Goal: Task Accomplishment & Management: Manage account settings

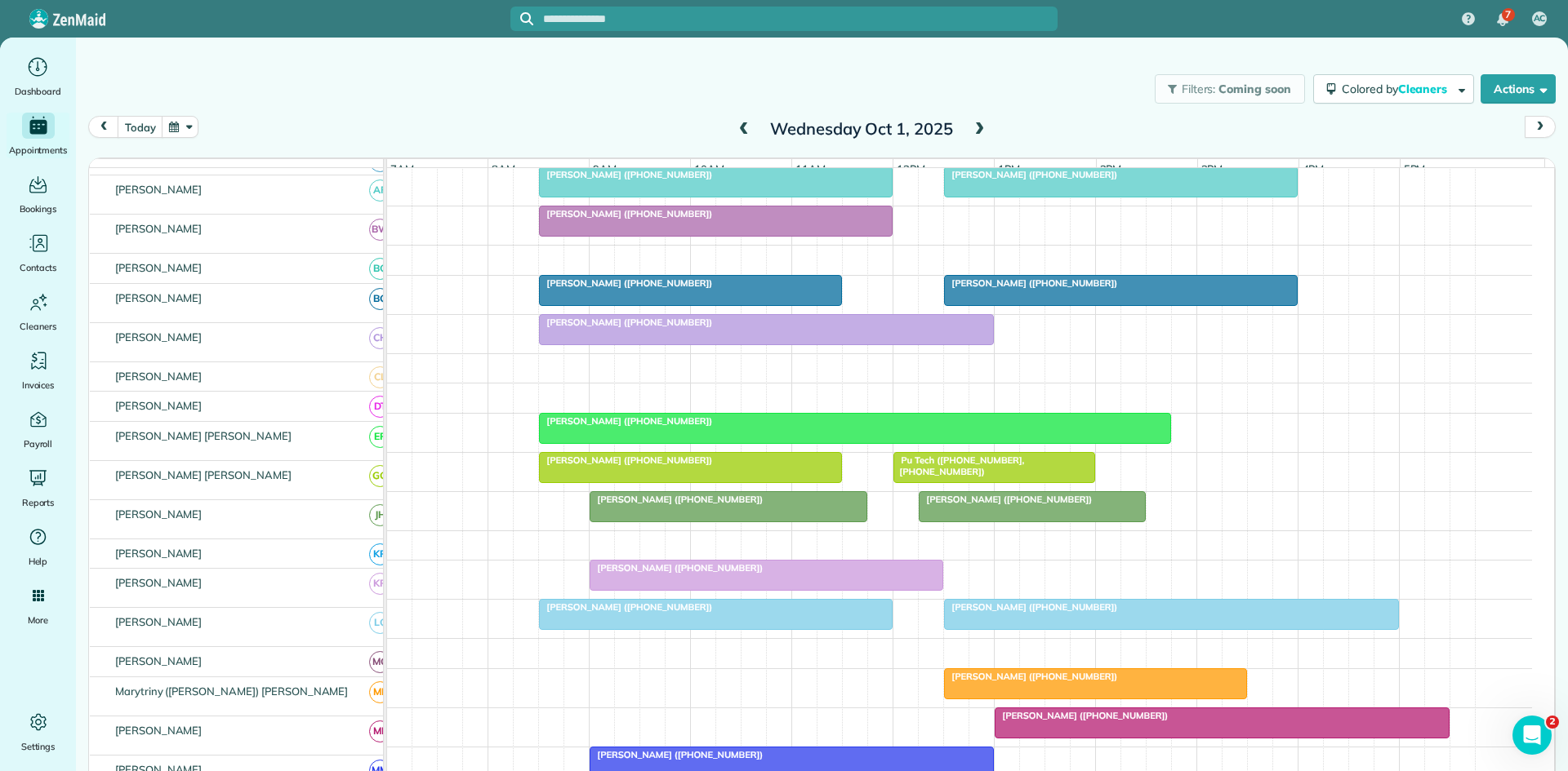
scroll to position [272, 0]
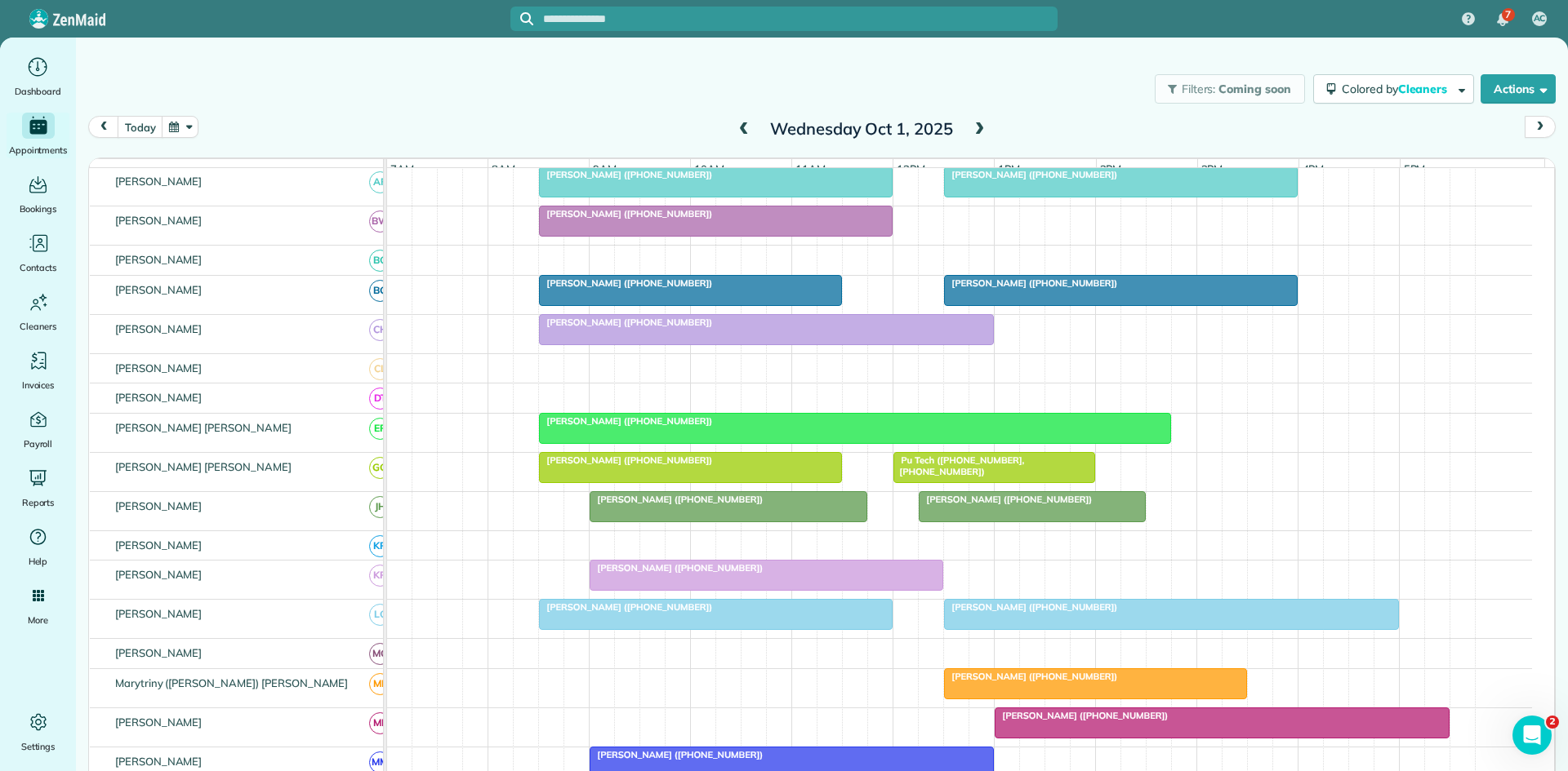
click at [623, 427] on span "[PERSON_NAME] ([PHONE_NUMBER])" at bounding box center [625, 421] width 175 height 12
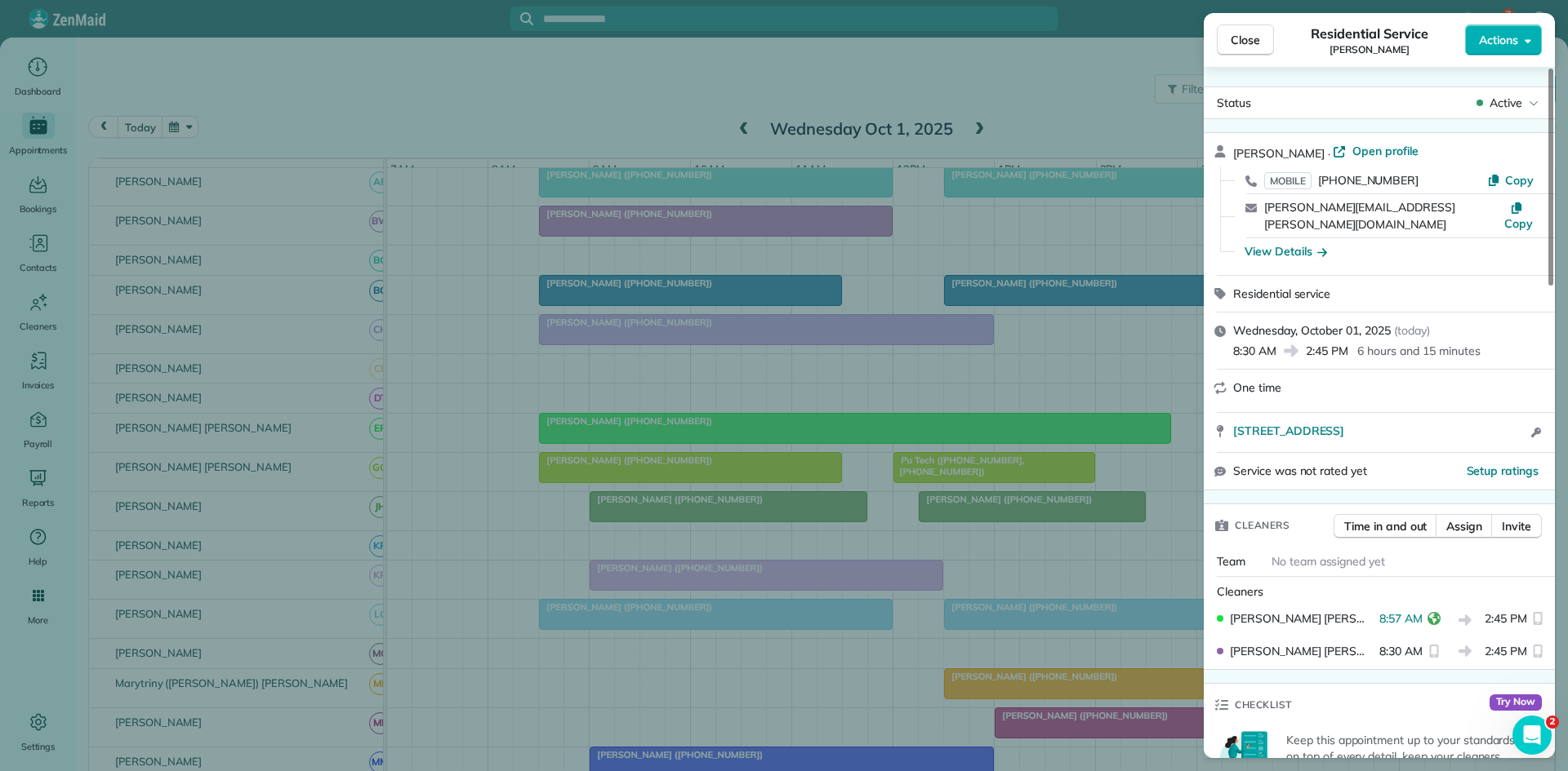
drag, startPoint x: 1366, startPoint y: 607, endPoint x: 1373, endPoint y: 602, distance: 8.6
click at [1373, 604] on div "[PERSON_NAME] [PERSON_NAME] 8:57 AM 2:45 PM" at bounding box center [1379, 620] width 339 height 33
click at [623, 355] on div "Close Residential Service [PERSON_NAME] Actions Status Active [PERSON_NAME] · O…" at bounding box center [784, 385] width 1568 height 771
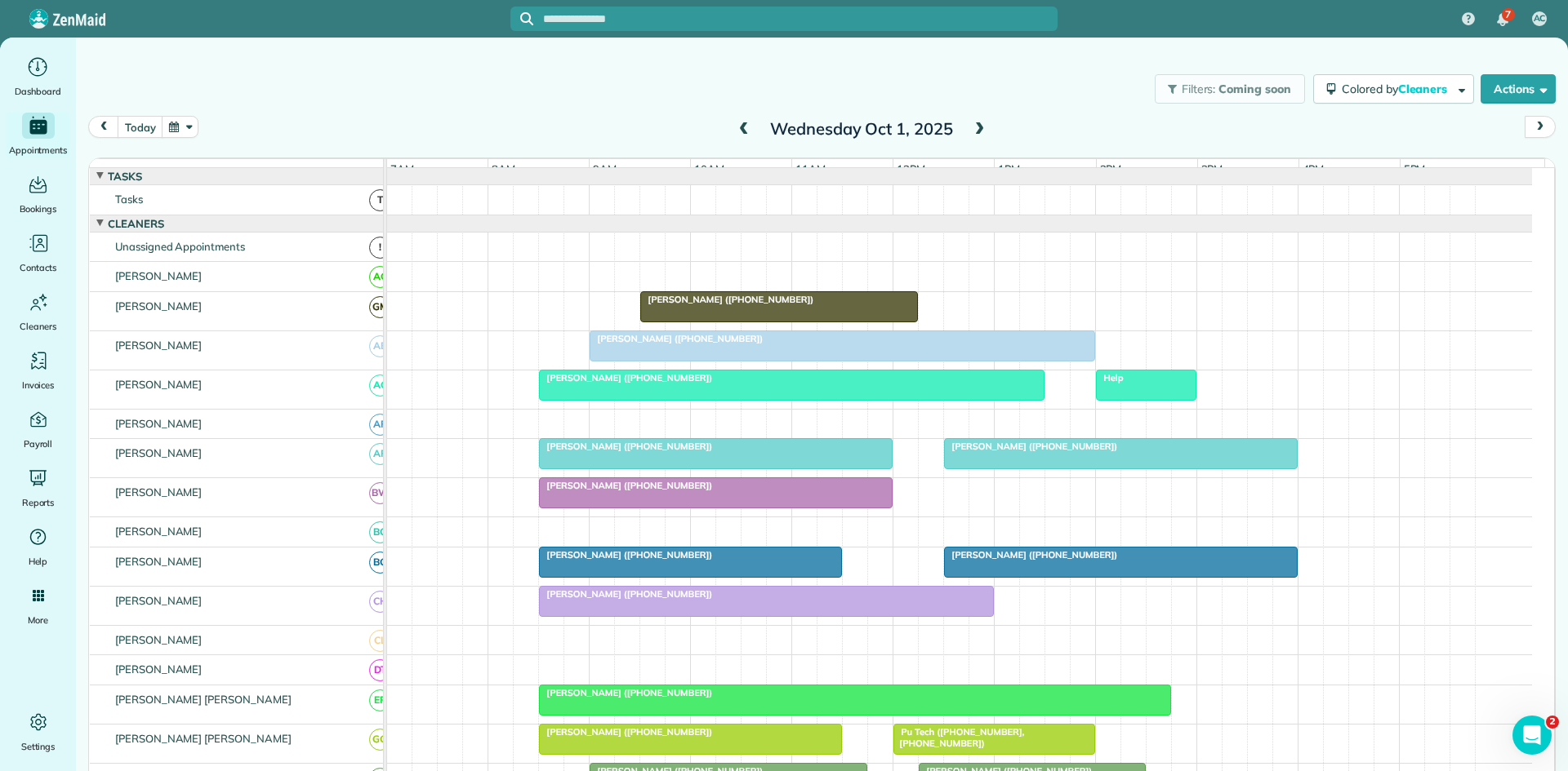
click at [644, 344] on span "[PERSON_NAME] ([PHONE_NUMBER])" at bounding box center [676, 338] width 175 height 12
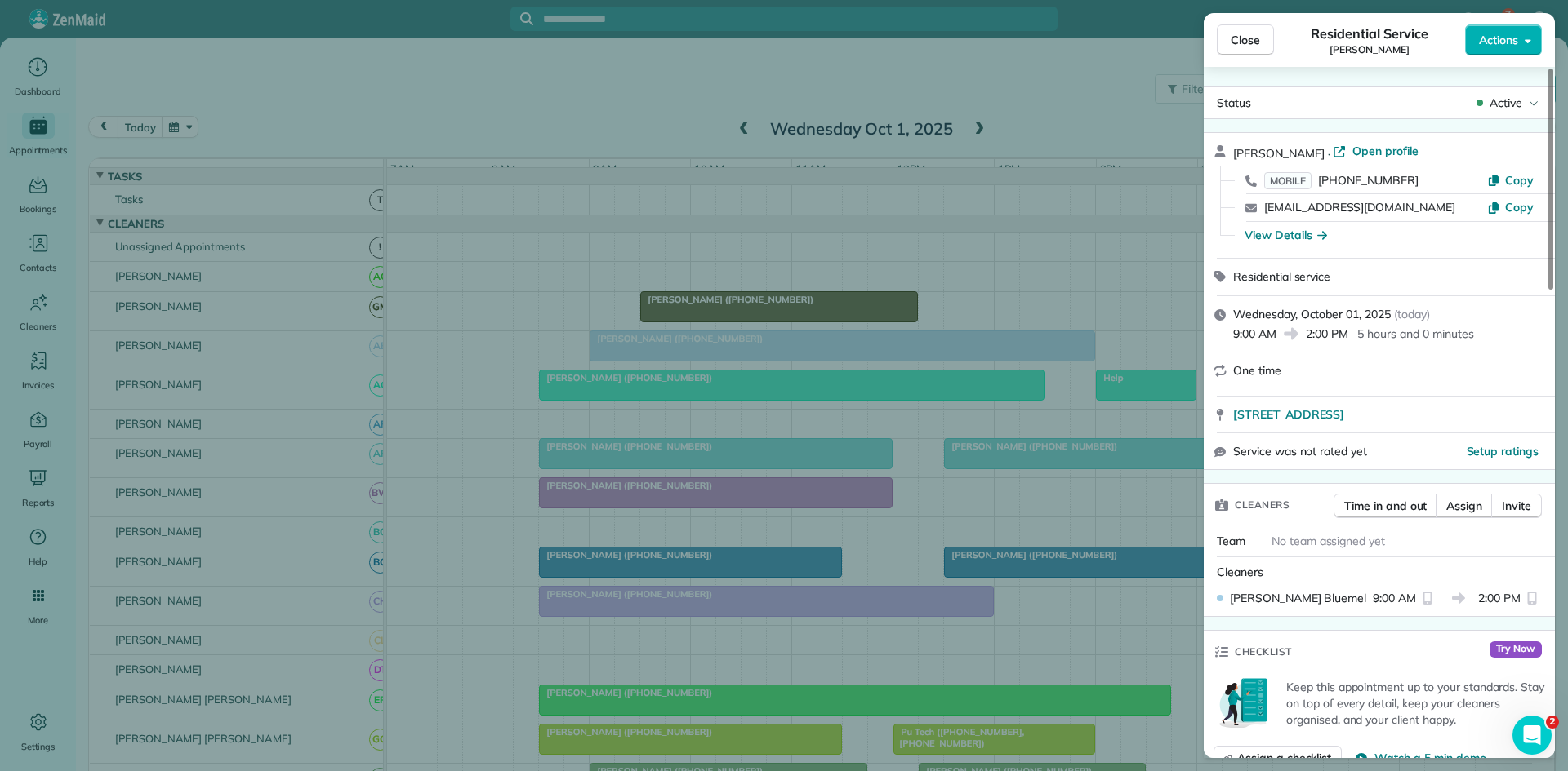
click at [694, 389] on div "Close Residential Service [PERSON_NAME] Actions Status Active [PERSON_NAME] · O…" at bounding box center [784, 385] width 1568 height 771
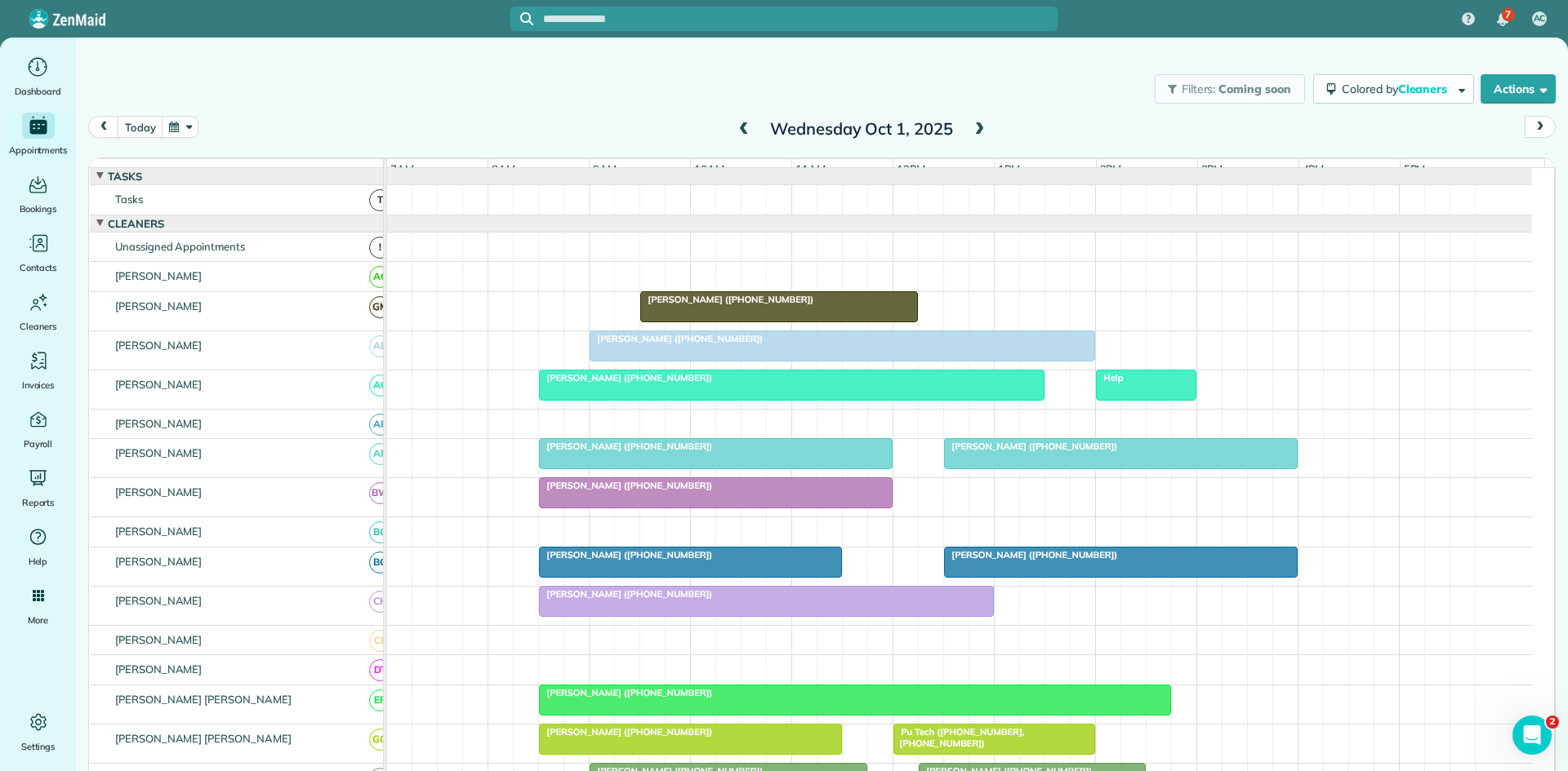
click at [654, 384] on span "[PERSON_NAME] ([PHONE_NUMBER])" at bounding box center [625, 378] width 175 height 12
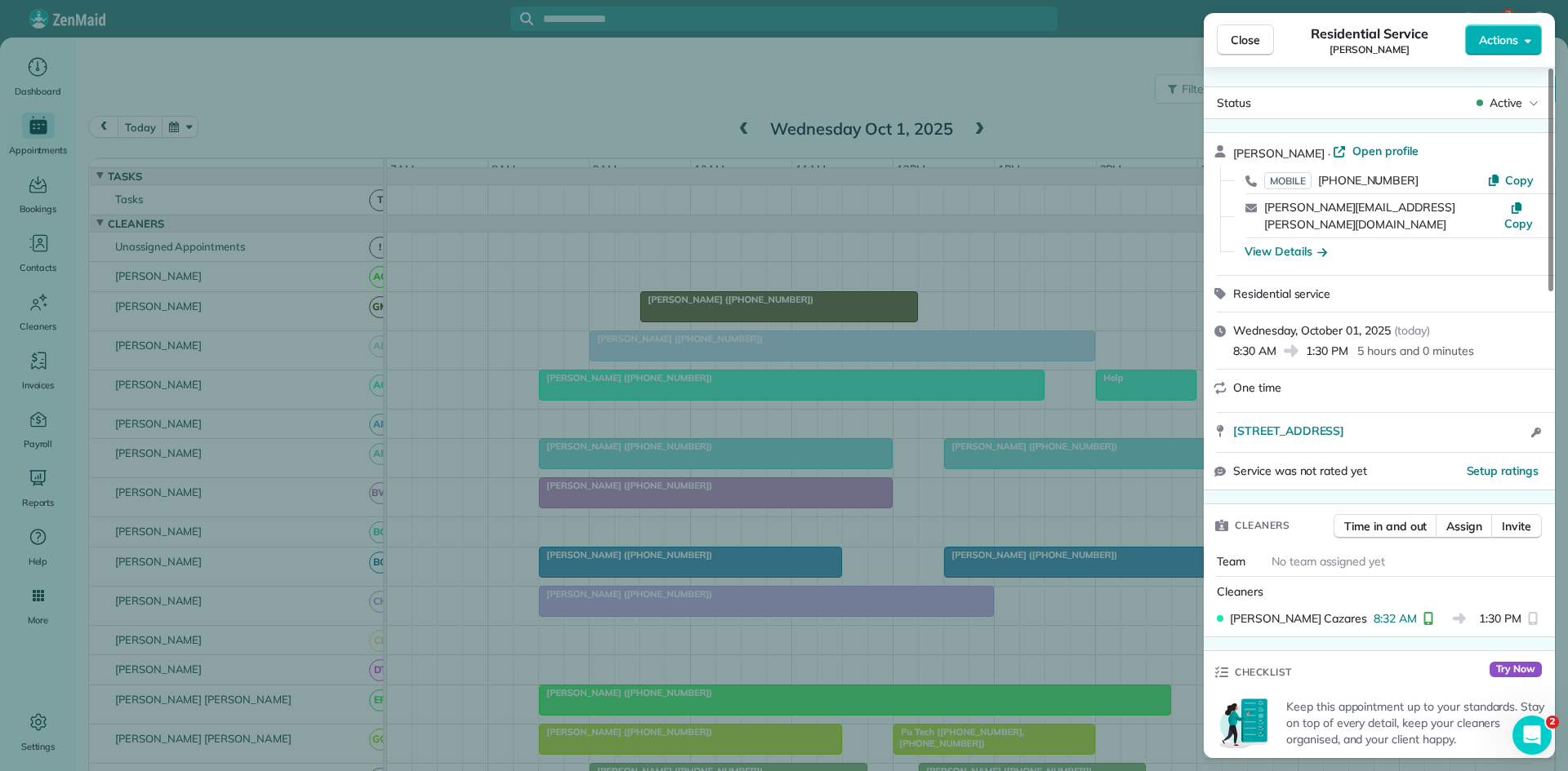
click at [872, 339] on div "Close Residential Service [PERSON_NAME] Actions Status Active [PERSON_NAME] · O…" at bounding box center [784, 385] width 1568 height 771
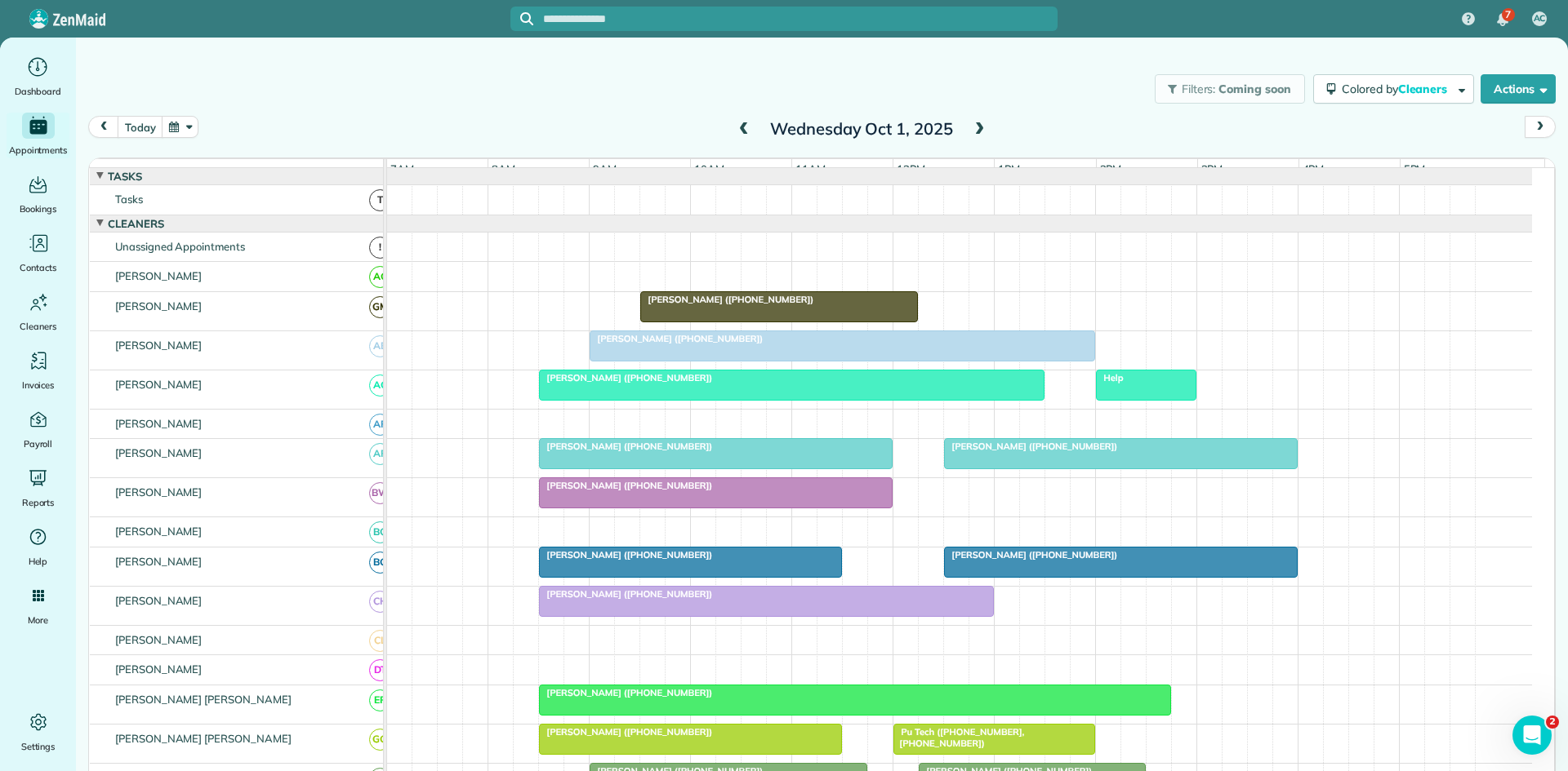
click at [608, 469] on div at bounding box center [716, 454] width 352 height 29
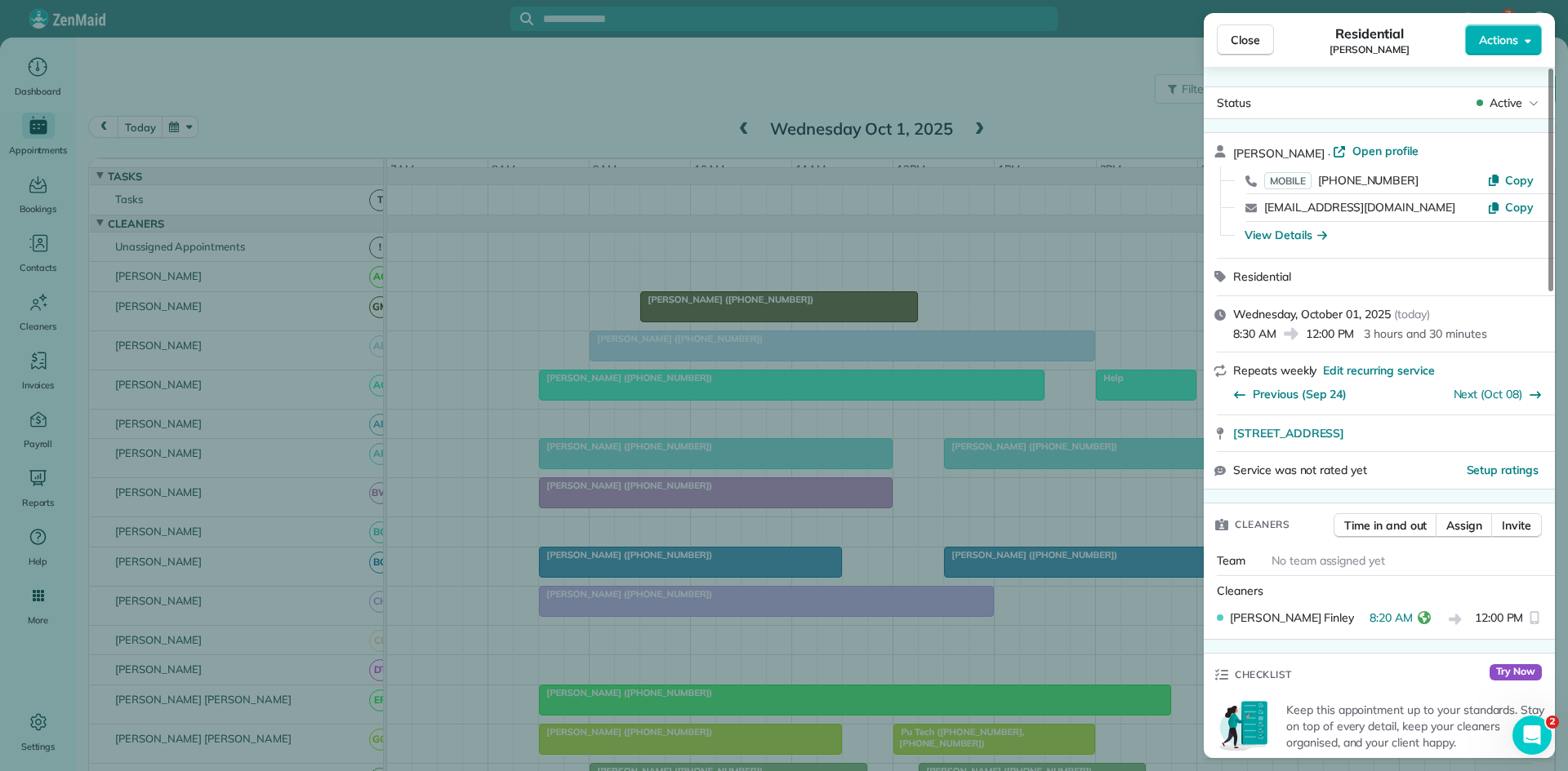
click at [488, 436] on div "Close Residential [PERSON_NAME] Actions Status Active [PERSON_NAME] · Open prof…" at bounding box center [784, 385] width 1568 height 771
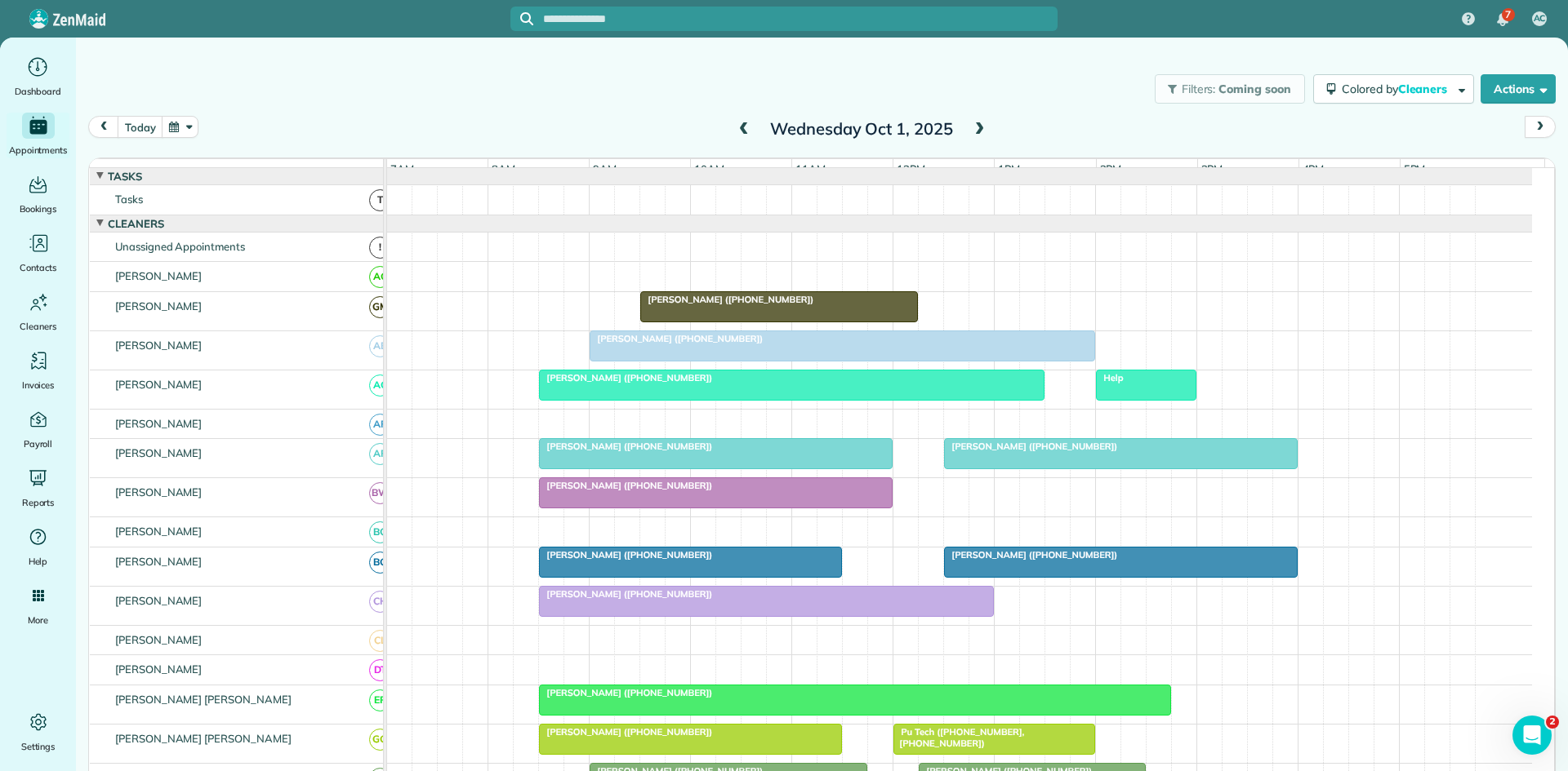
click at [562, 491] on span "[PERSON_NAME] ([PHONE_NUMBER])" at bounding box center [625, 486] width 175 height 12
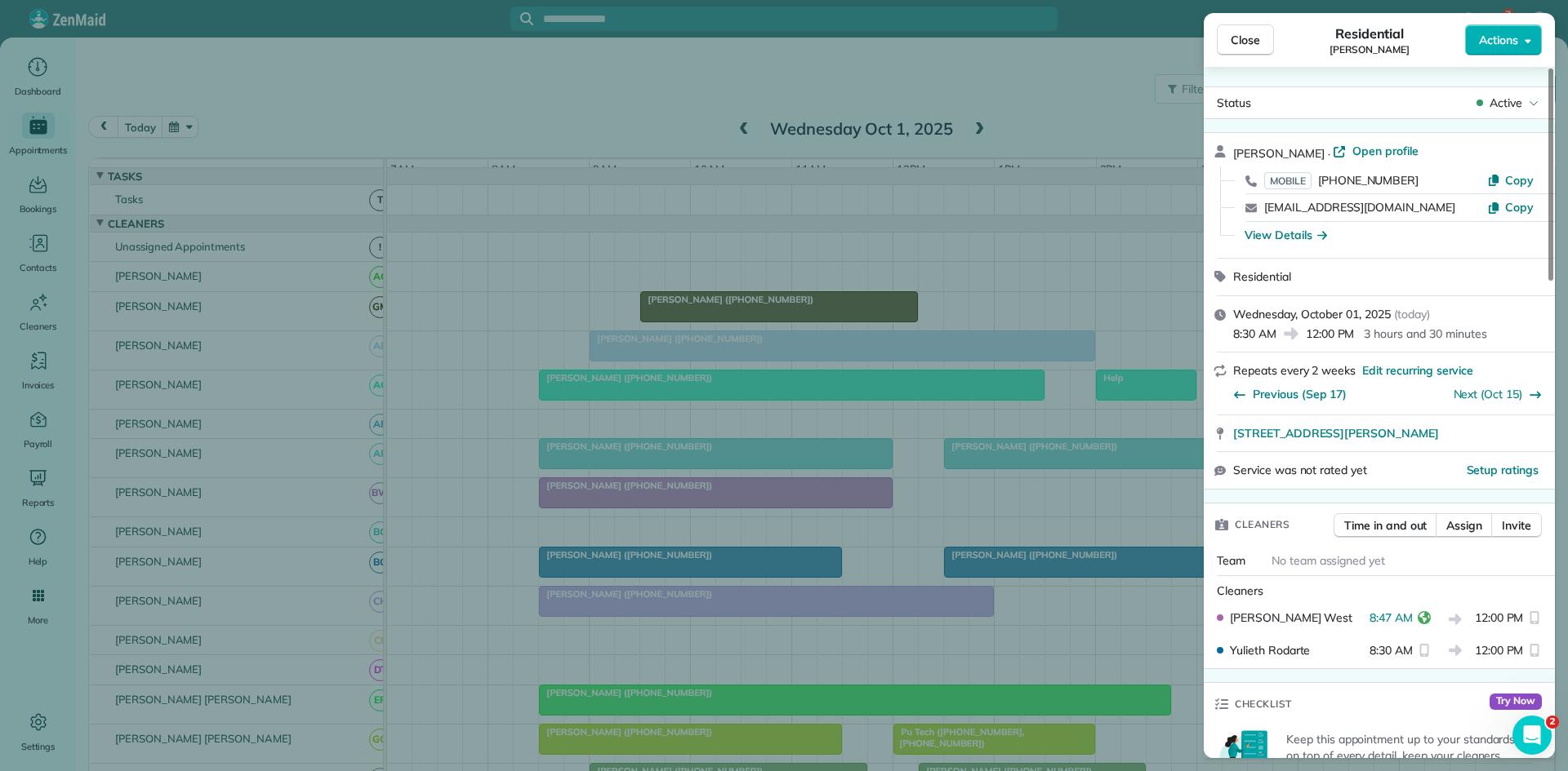
click at [632, 354] on div "Close Residential [PERSON_NAME] Actions Status Active [PERSON_NAME] · Open prof…" at bounding box center [784, 385] width 1568 height 771
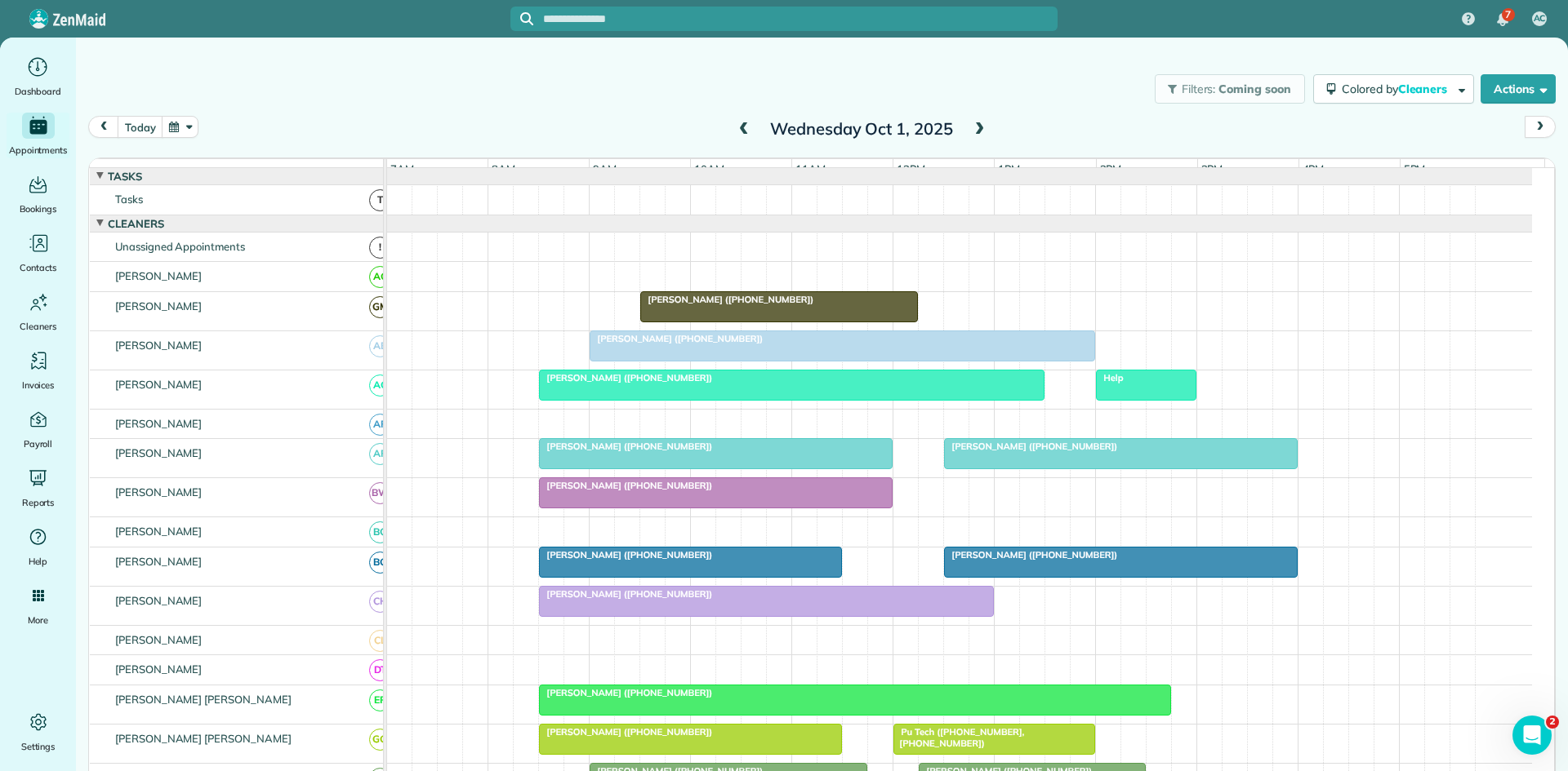
click at [605, 576] on div at bounding box center [691, 562] width 302 height 29
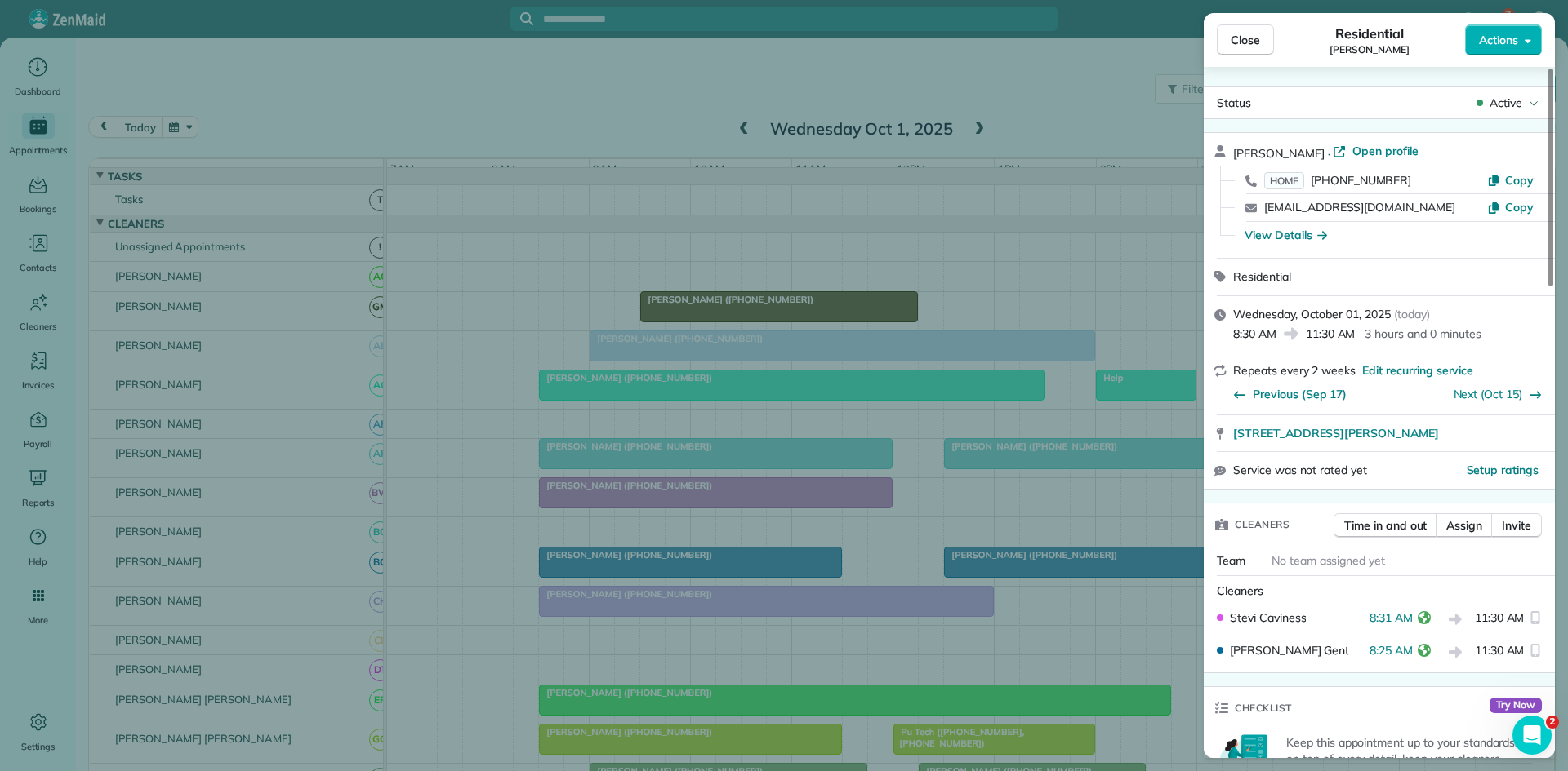
click at [404, 409] on div "Close Residential [PERSON_NAME] Actions Status Active [PERSON_NAME] · Open prof…" at bounding box center [784, 385] width 1568 height 771
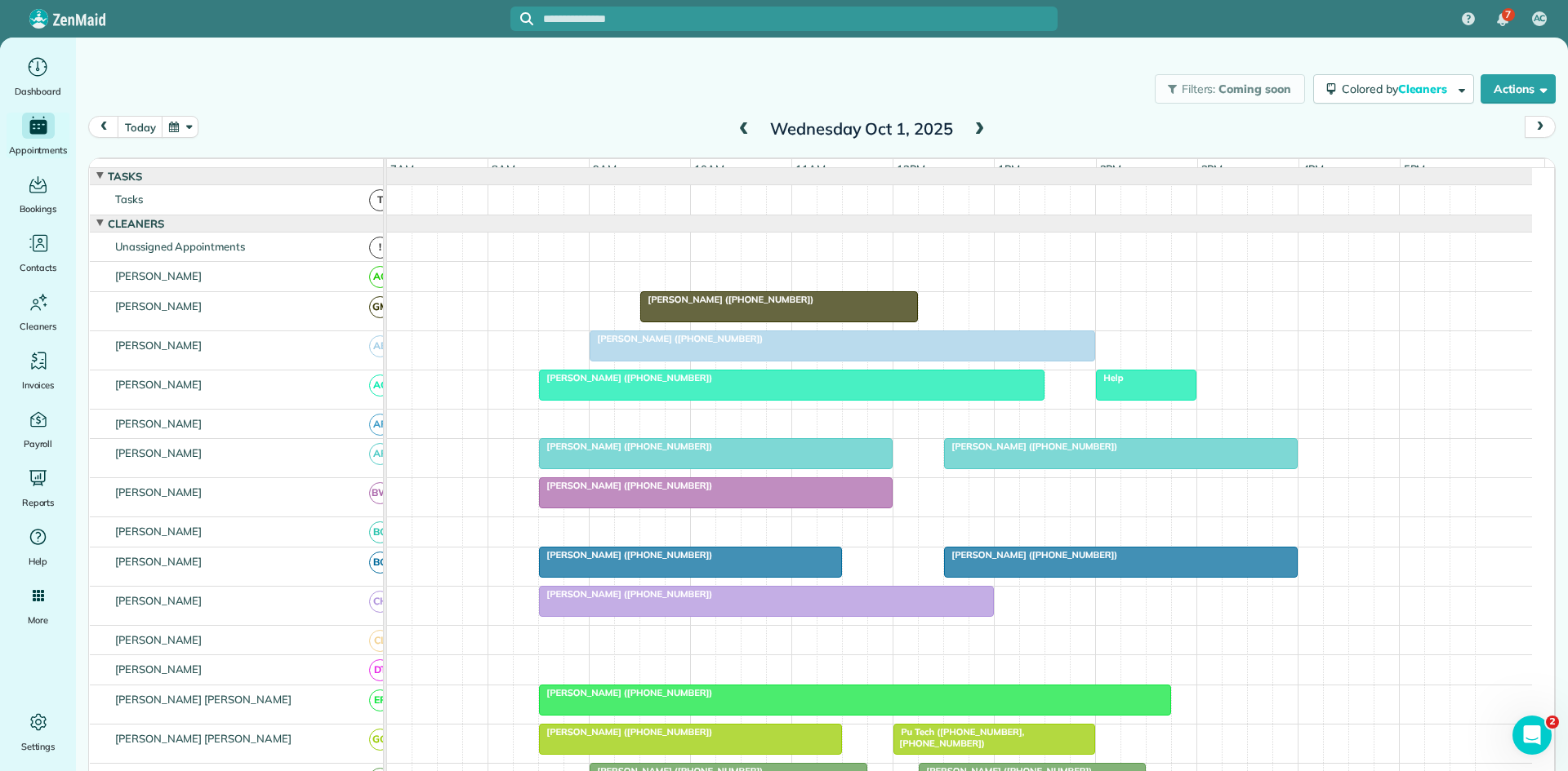
click at [596, 600] on span "[PERSON_NAME] ([PHONE_NUMBER])" at bounding box center [625, 594] width 175 height 12
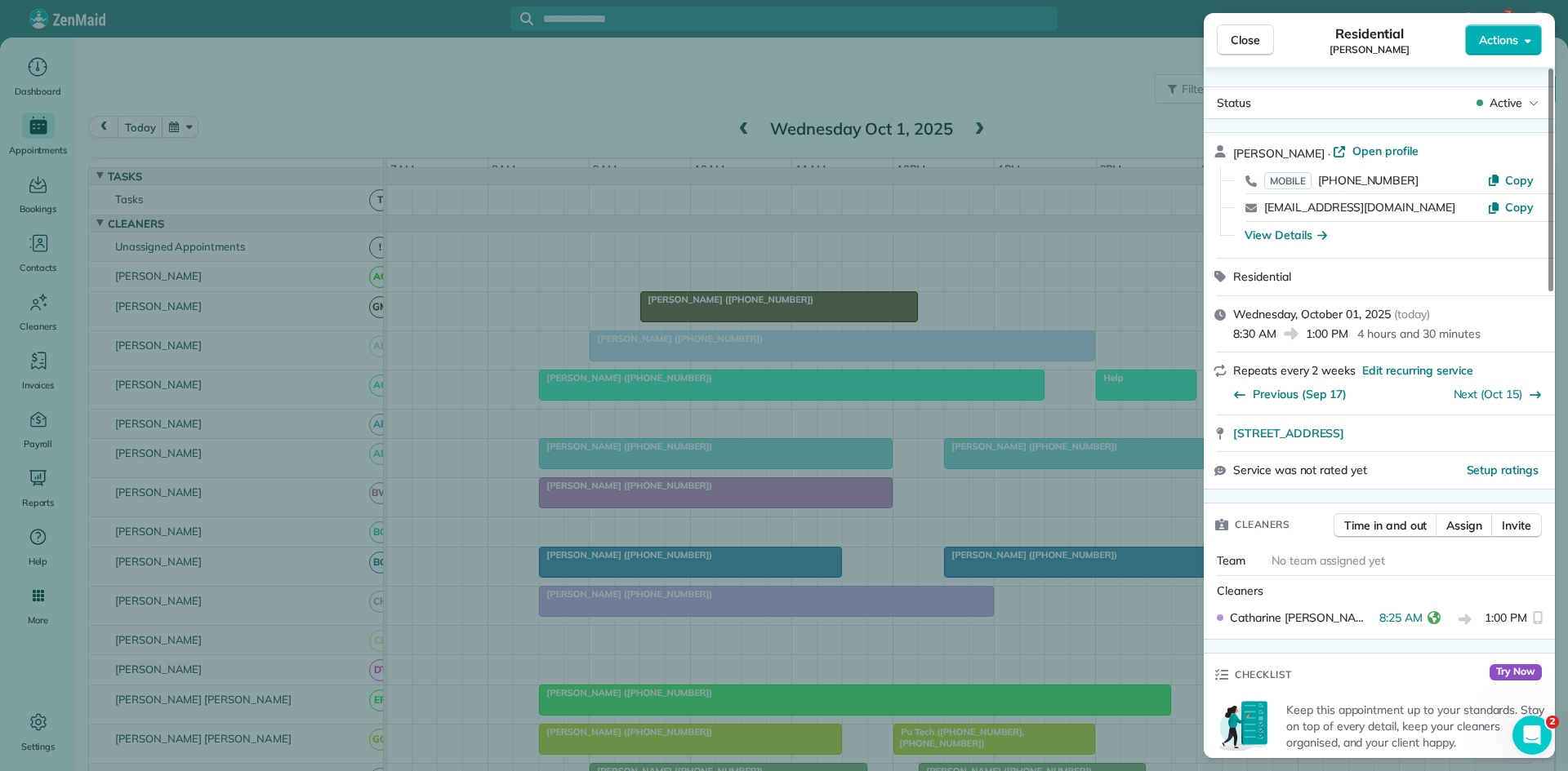
click at [516, 467] on div "Close Residential [PERSON_NAME] Actions Status Active [PERSON_NAME] · Open prof…" at bounding box center [784, 385] width 1568 height 771
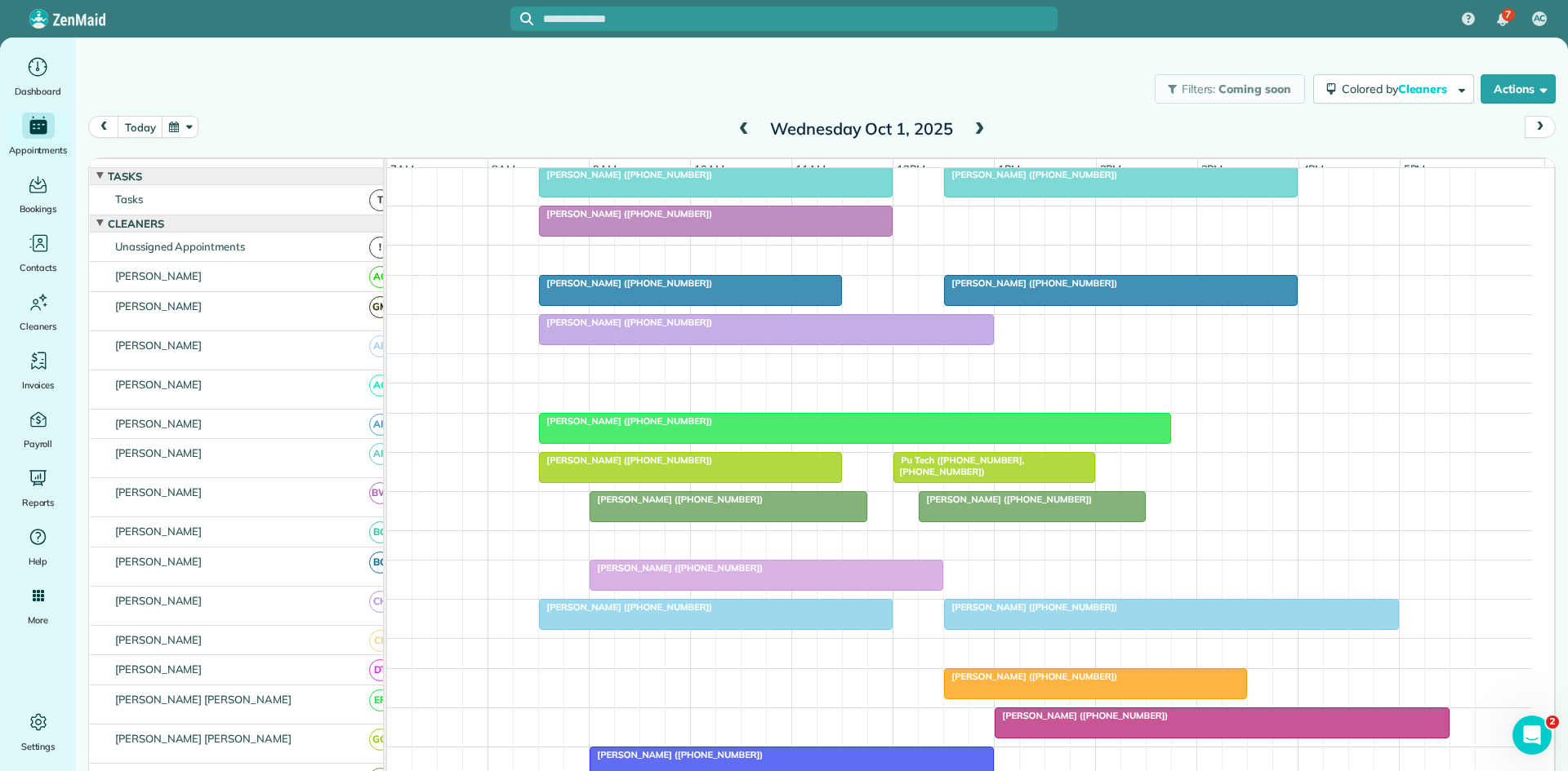
scroll to position [272, 0]
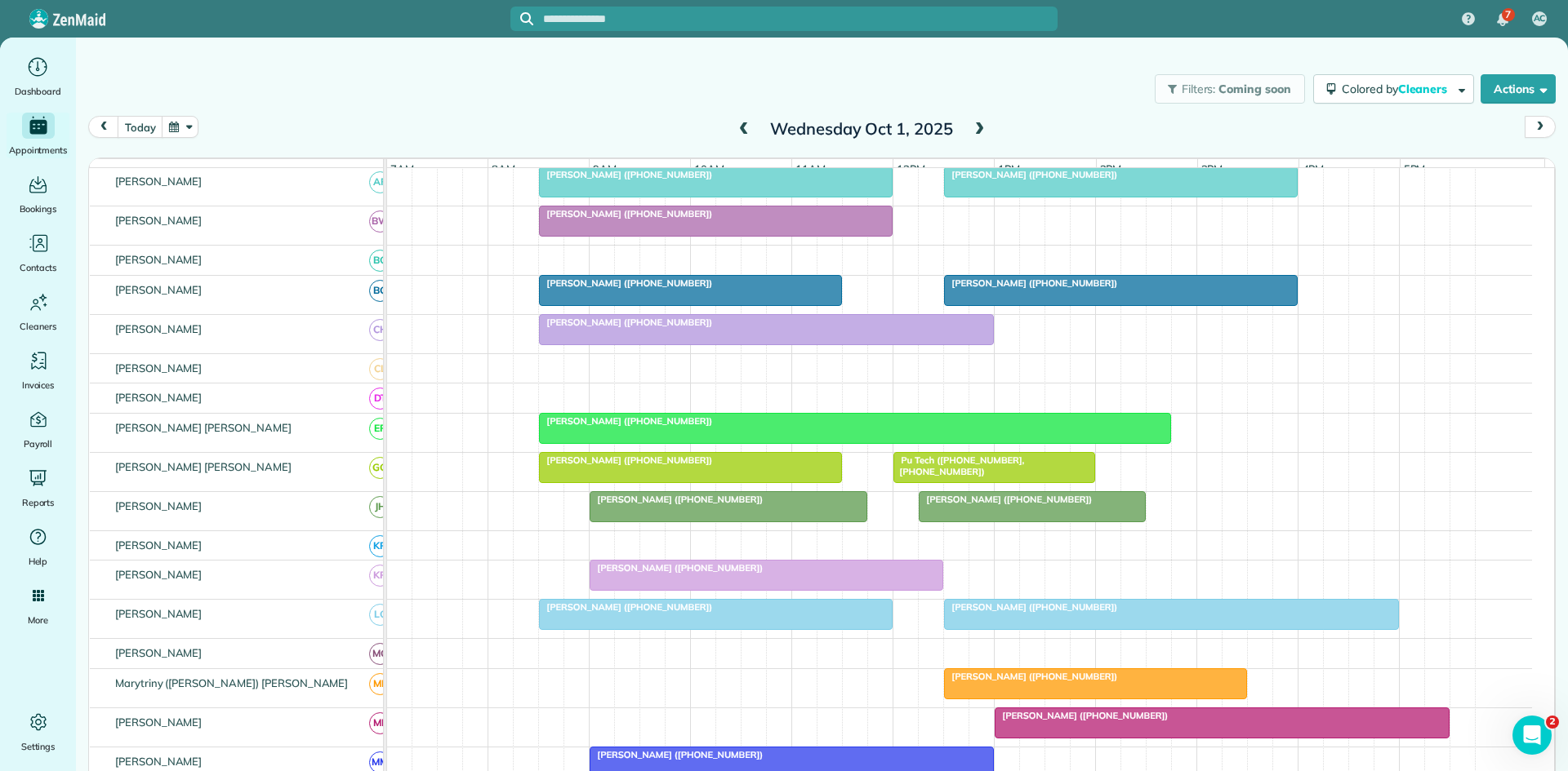
click at [589, 438] on link "[PERSON_NAME] ([PHONE_NUMBER])" at bounding box center [855, 429] width 632 height 31
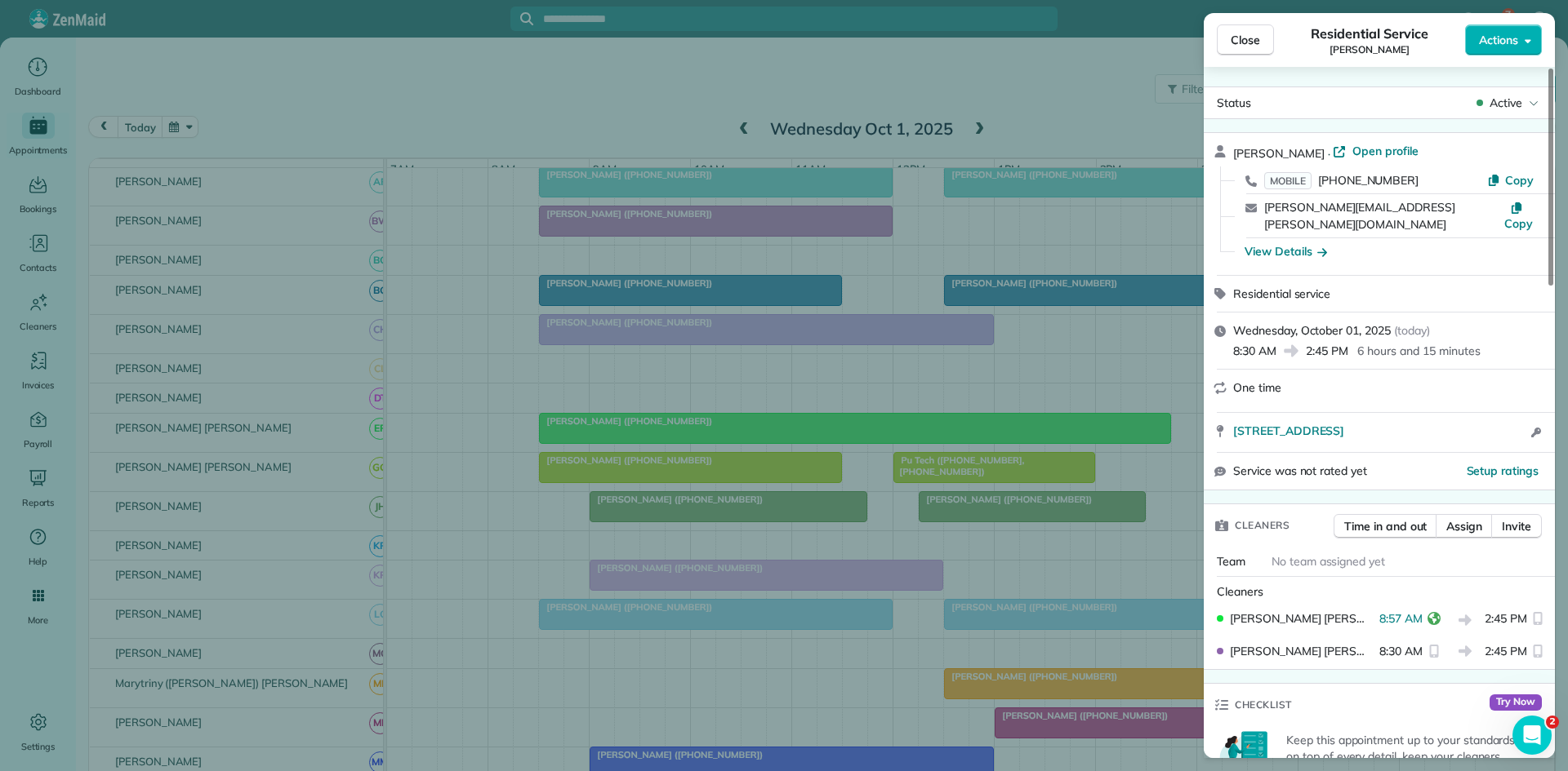
click at [476, 480] on div "Close Residential Service [PERSON_NAME] Actions Status Active [PERSON_NAME] · O…" at bounding box center [784, 385] width 1568 height 771
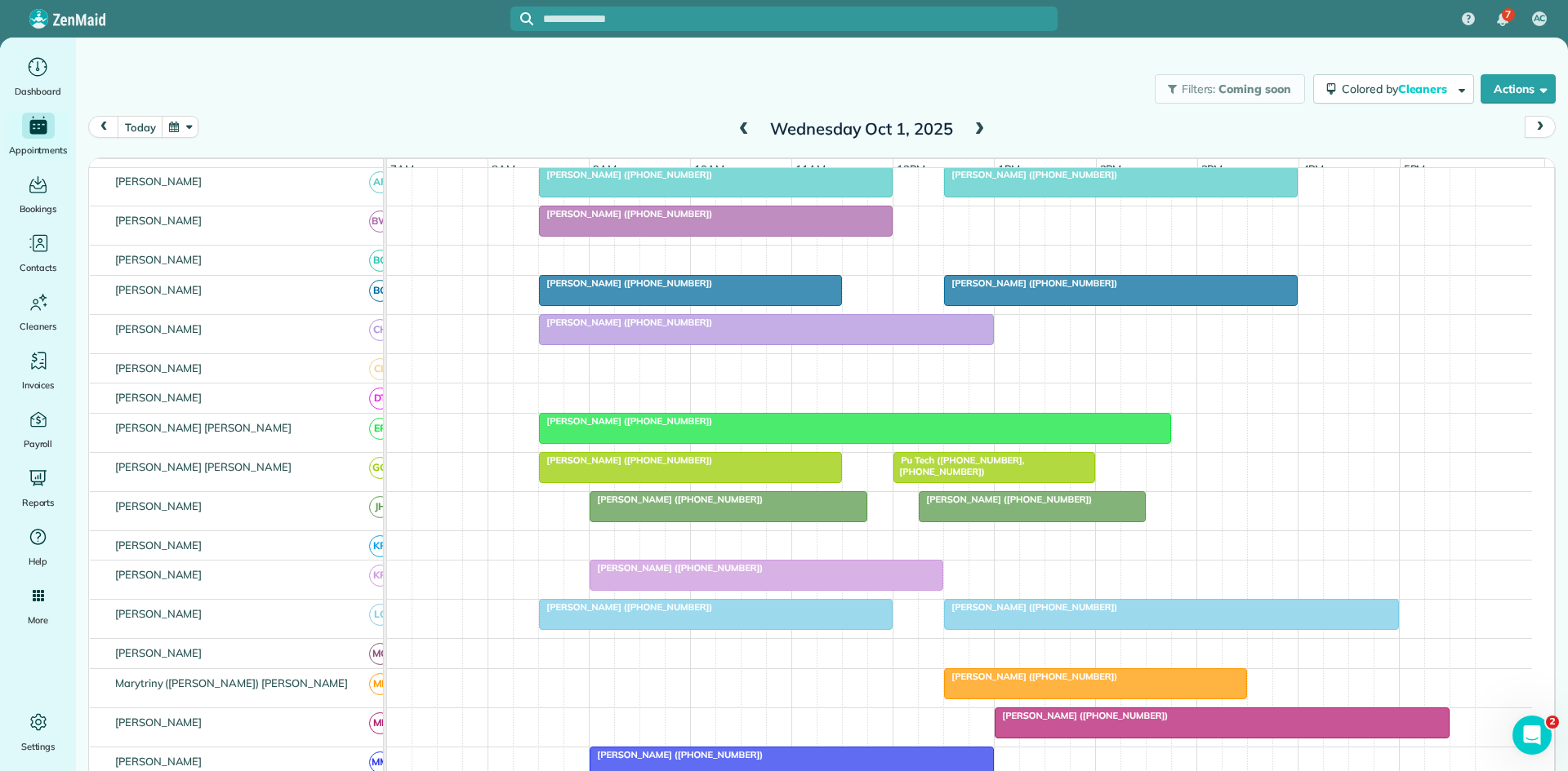
click at [608, 466] on span "[PERSON_NAME] ([PHONE_NUMBER])" at bounding box center [625, 461] width 175 height 12
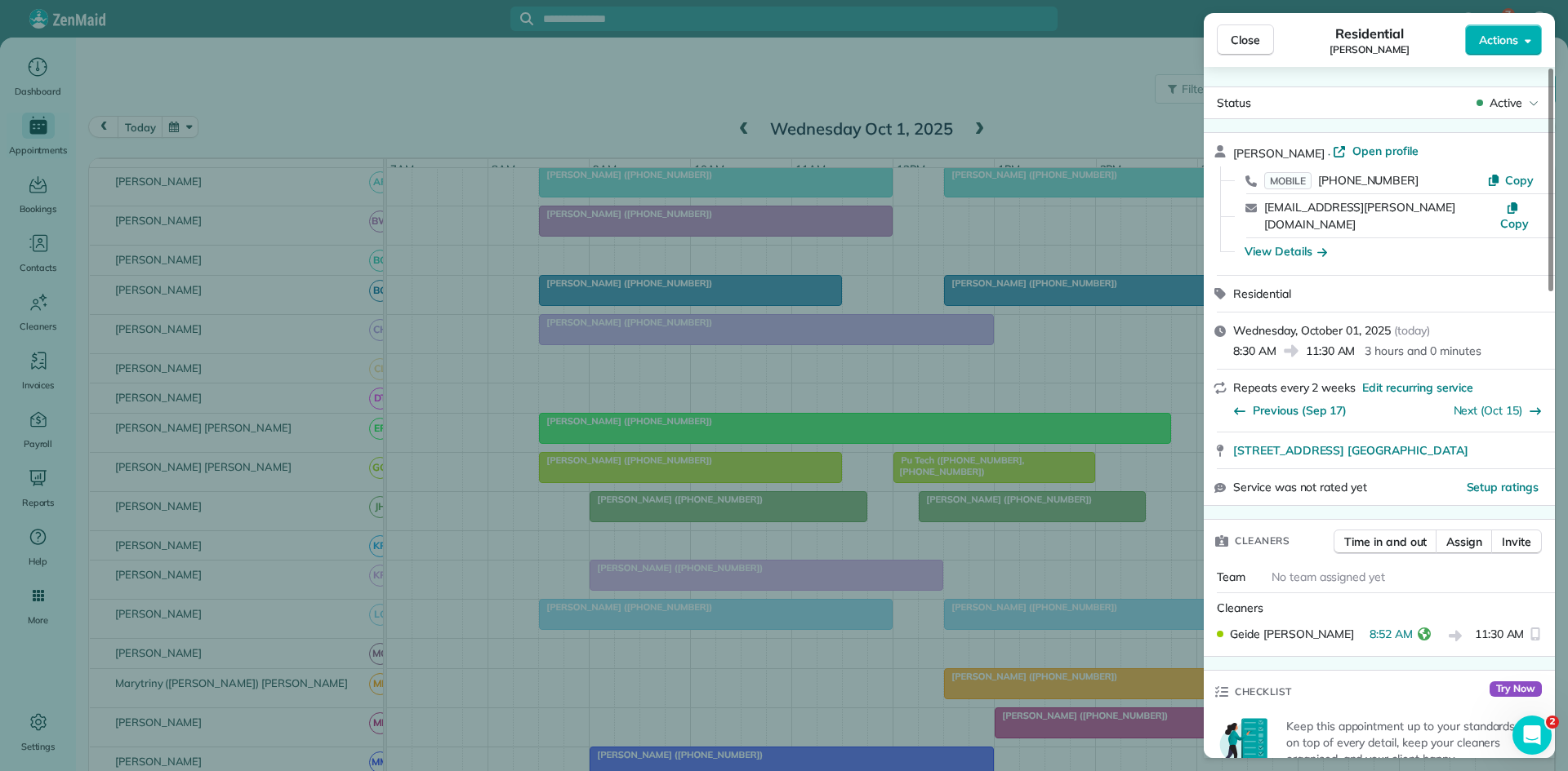
click at [567, 458] on div "Close Residential [PERSON_NAME] Actions Status Active [PERSON_NAME] · Open prof…" at bounding box center [784, 385] width 1568 height 771
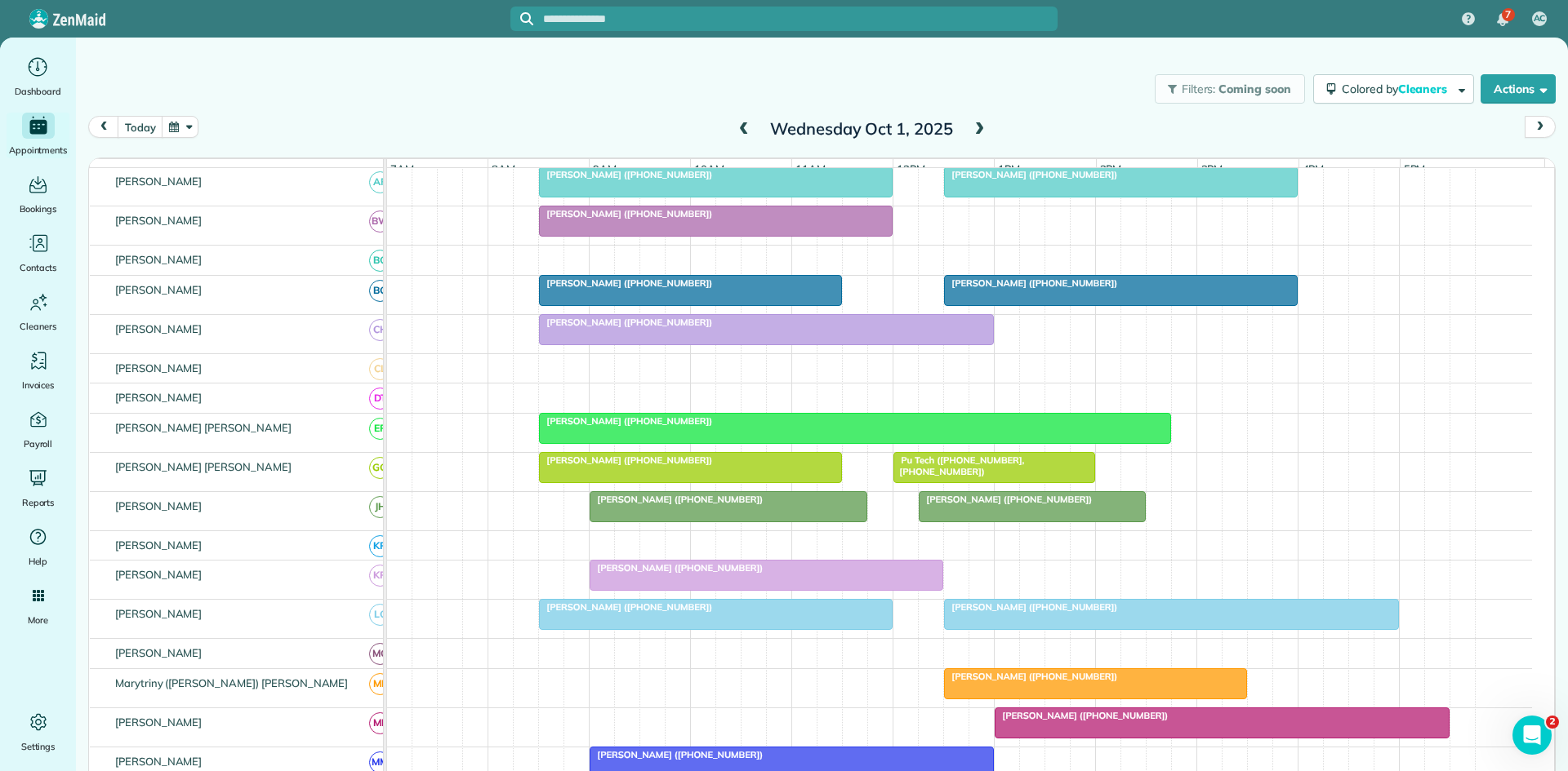
click at [641, 506] on span "[PERSON_NAME] ([PHONE_NUMBER])" at bounding box center [676, 500] width 175 height 12
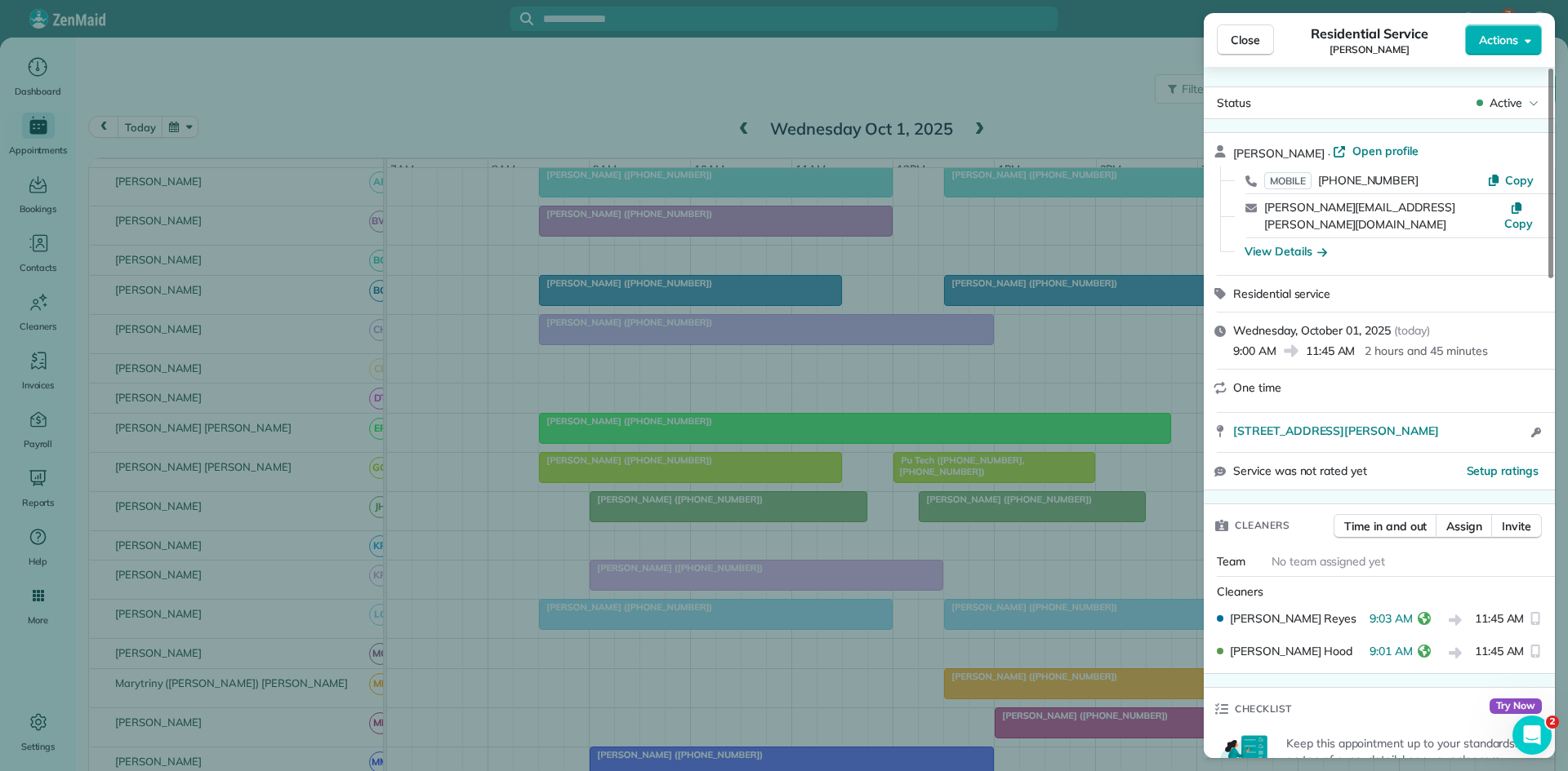
click at [740, 595] on div "Close Residential Service [PERSON_NAME] Actions Status Active [PERSON_NAME] · O…" at bounding box center [784, 385] width 1568 height 771
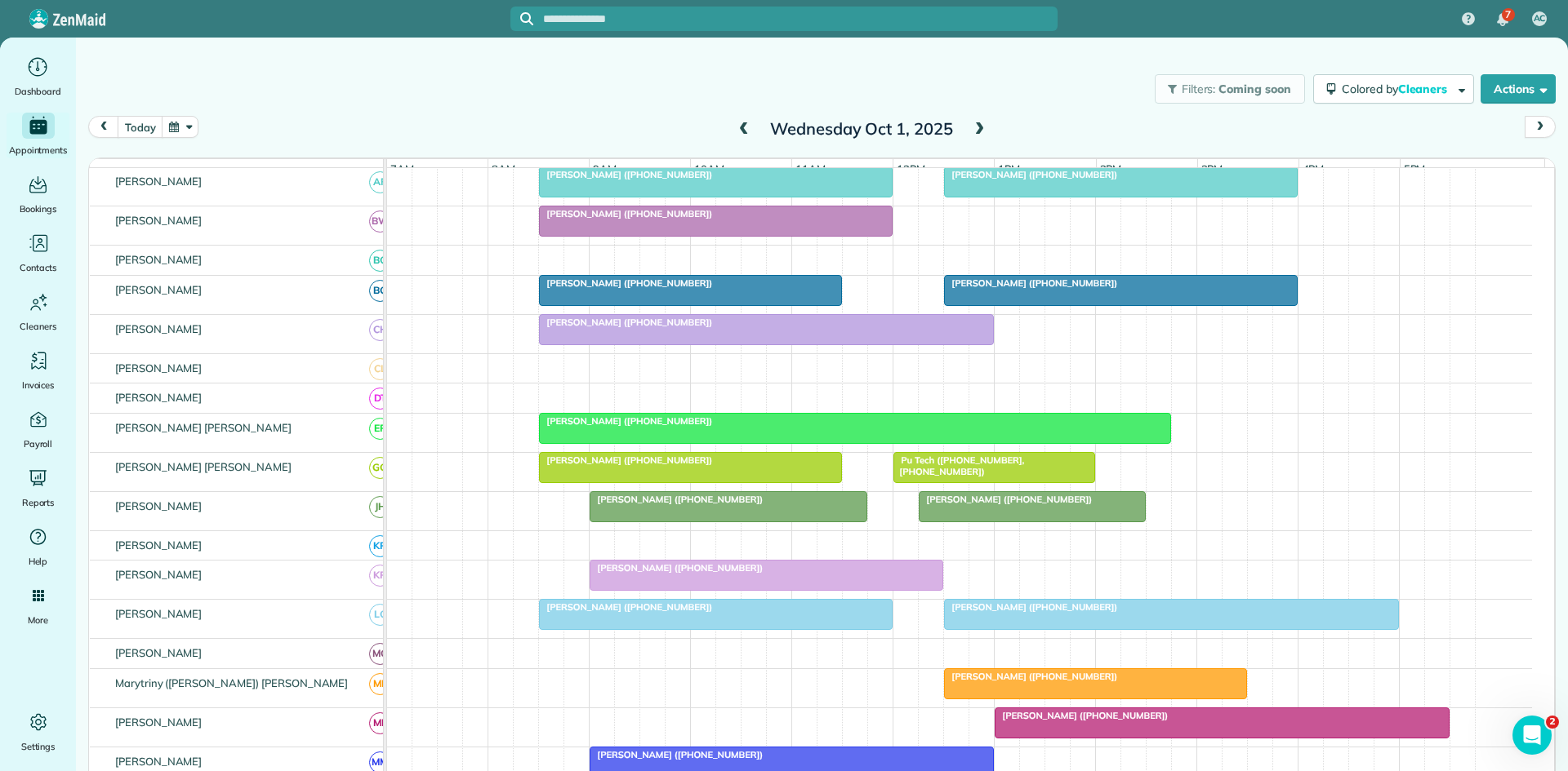
click at [634, 589] on div at bounding box center [766, 576] width 352 height 29
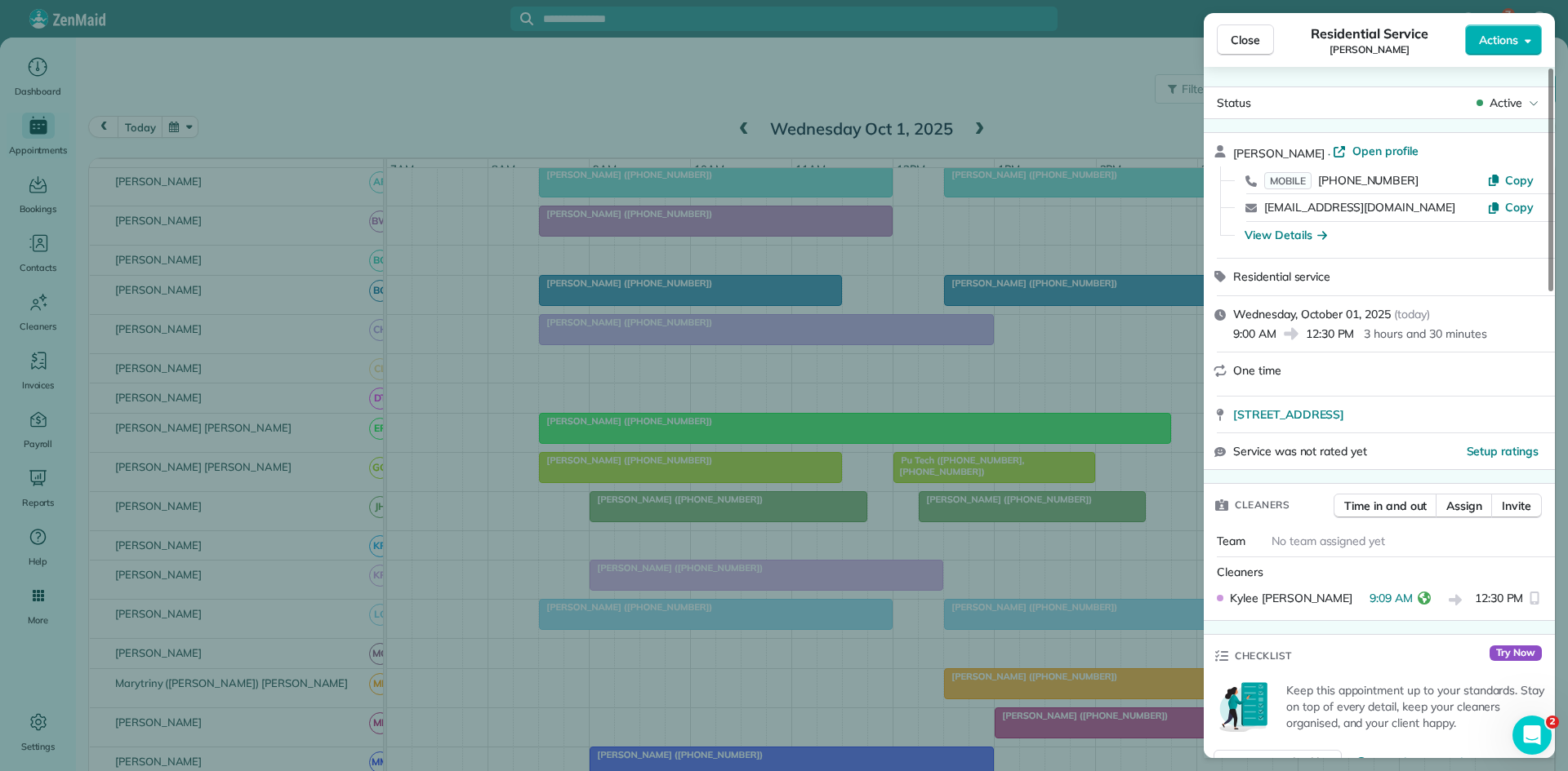
click at [536, 583] on div "Close Residential Service [PERSON_NAME] Actions Status Active [PERSON_NAME] · O…" at bounding box center [784, 385] width 1568 height 771
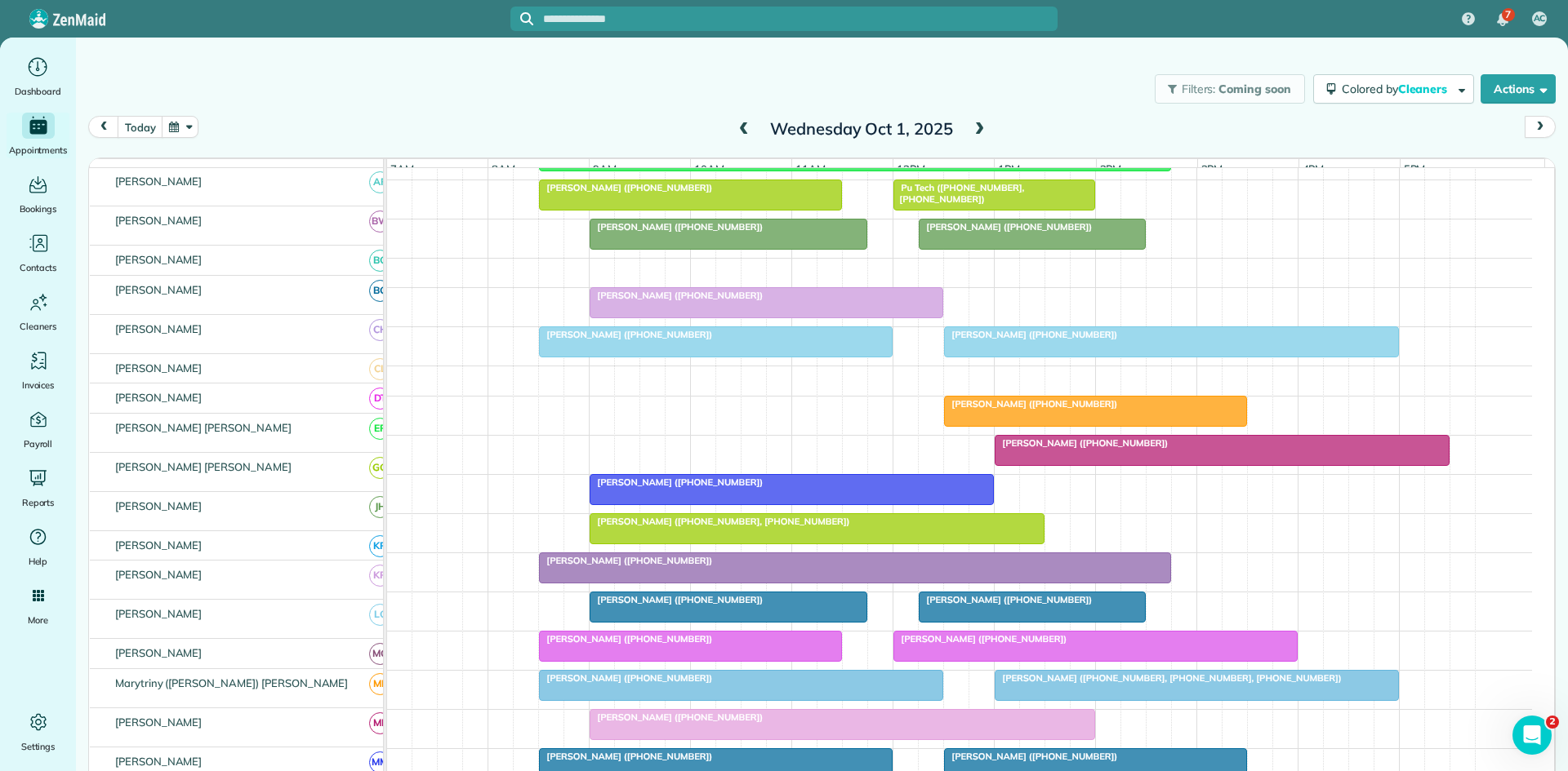
scroll to position [544, 0]
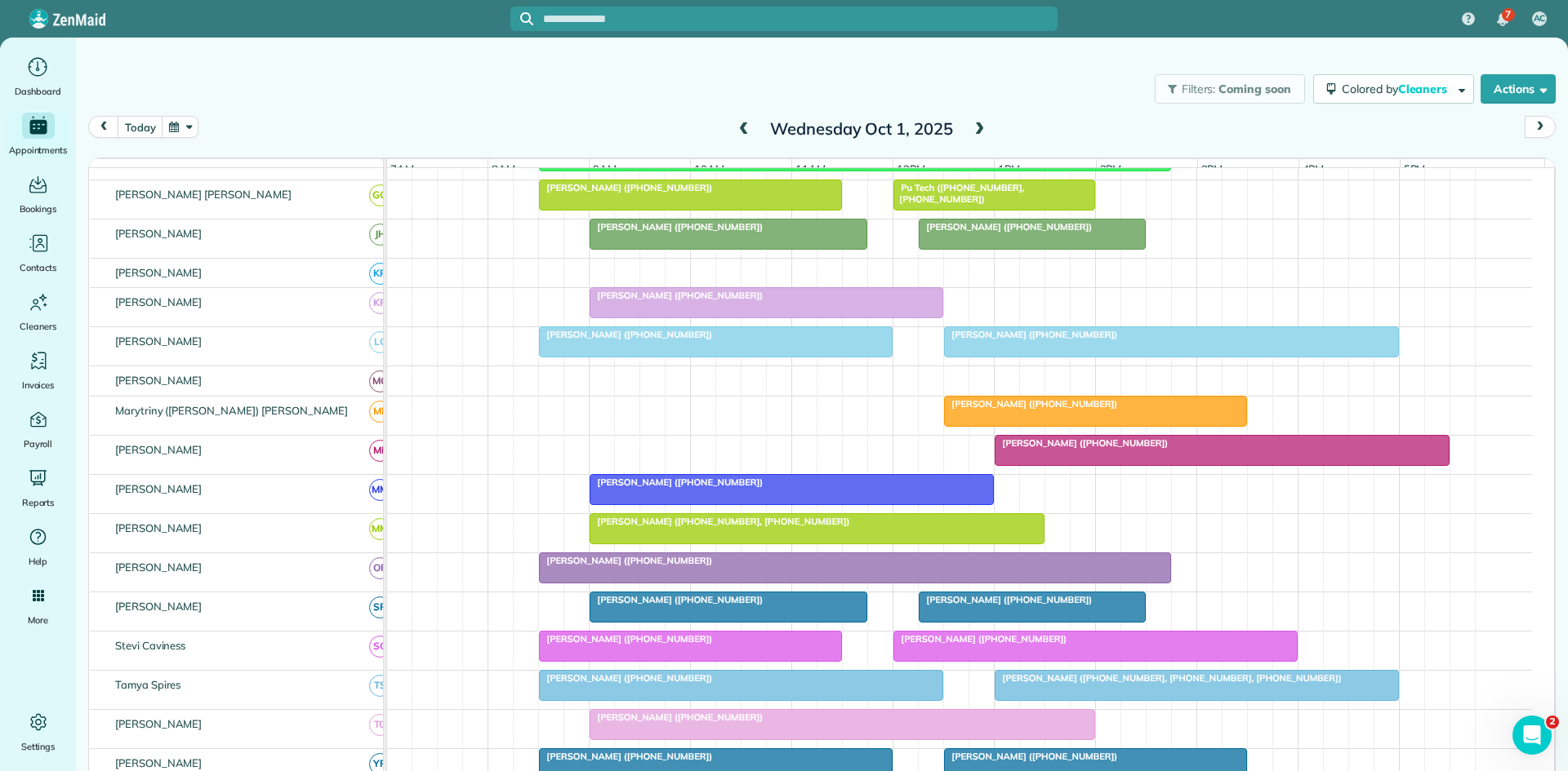
click at [625, 357] on div at bounding box center [716, 342] width 352 height 29
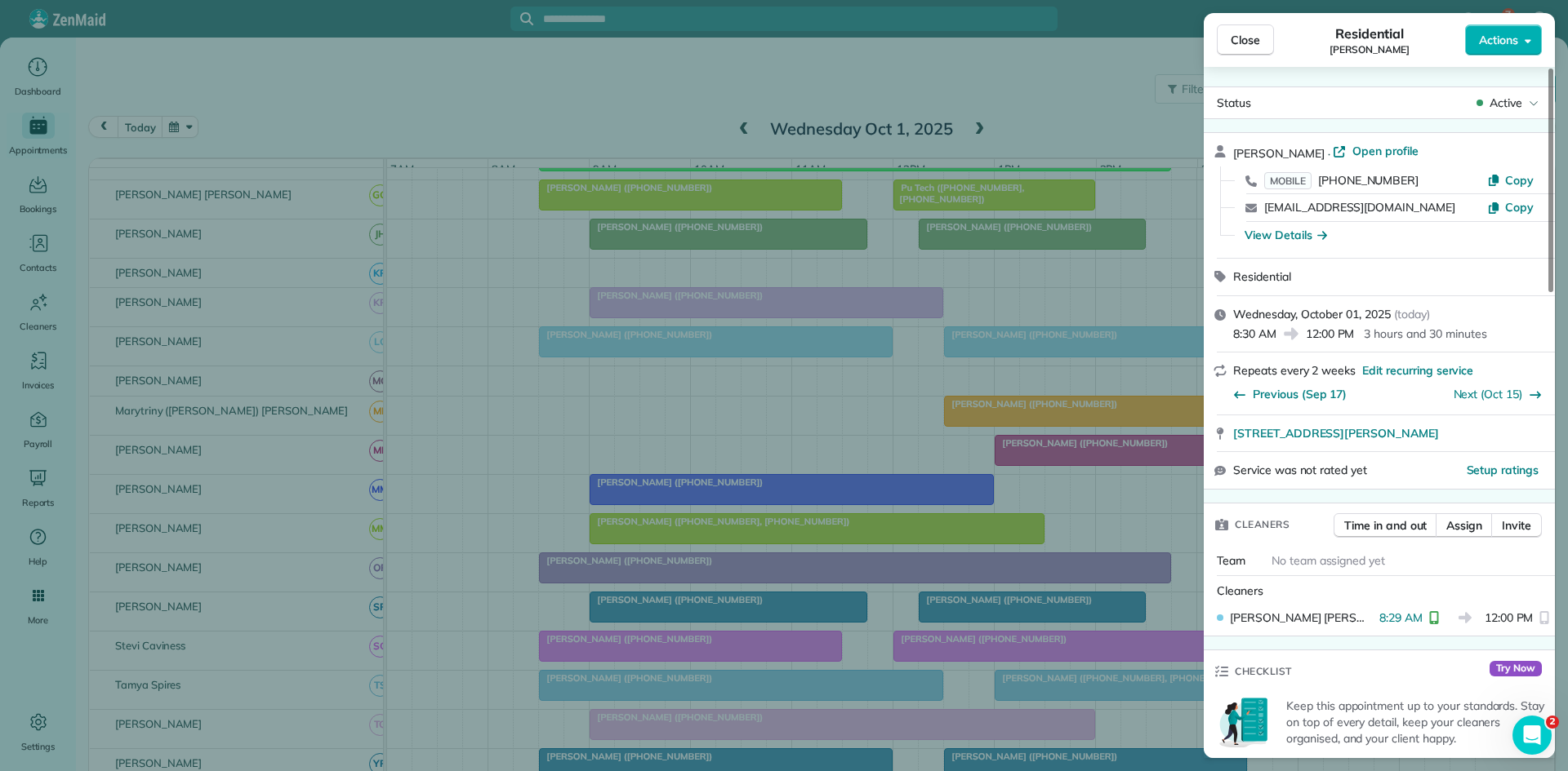
click at [524, 476] on div "Close Residential [PERSON_NAME] Actions Status Active [PERSON_NAME] · Open prof…" at bounding box center [784, 385] width 1568 height 771
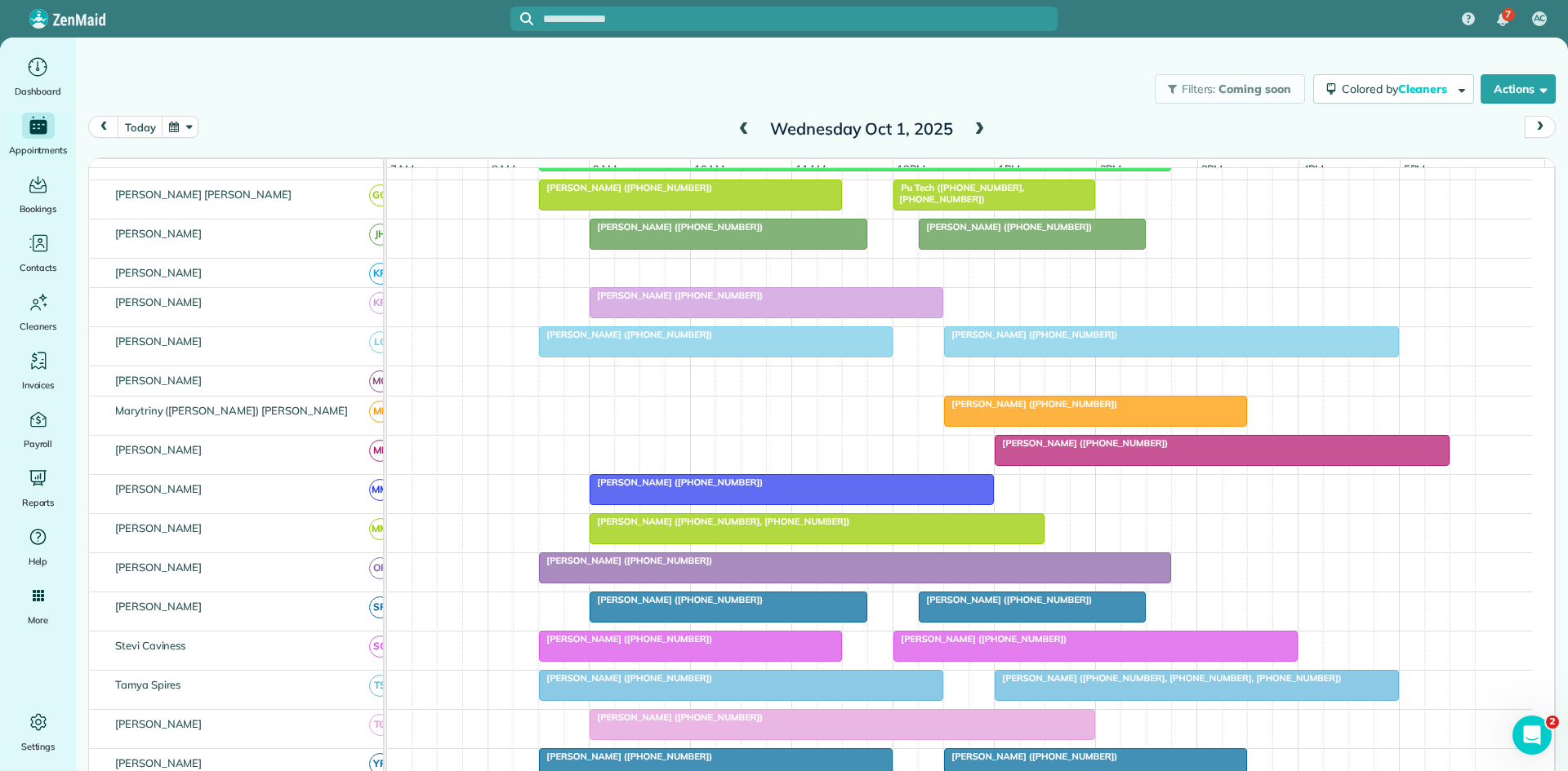
click at [621, 505] on div at bounding box center [792, 490] width 403 height 29
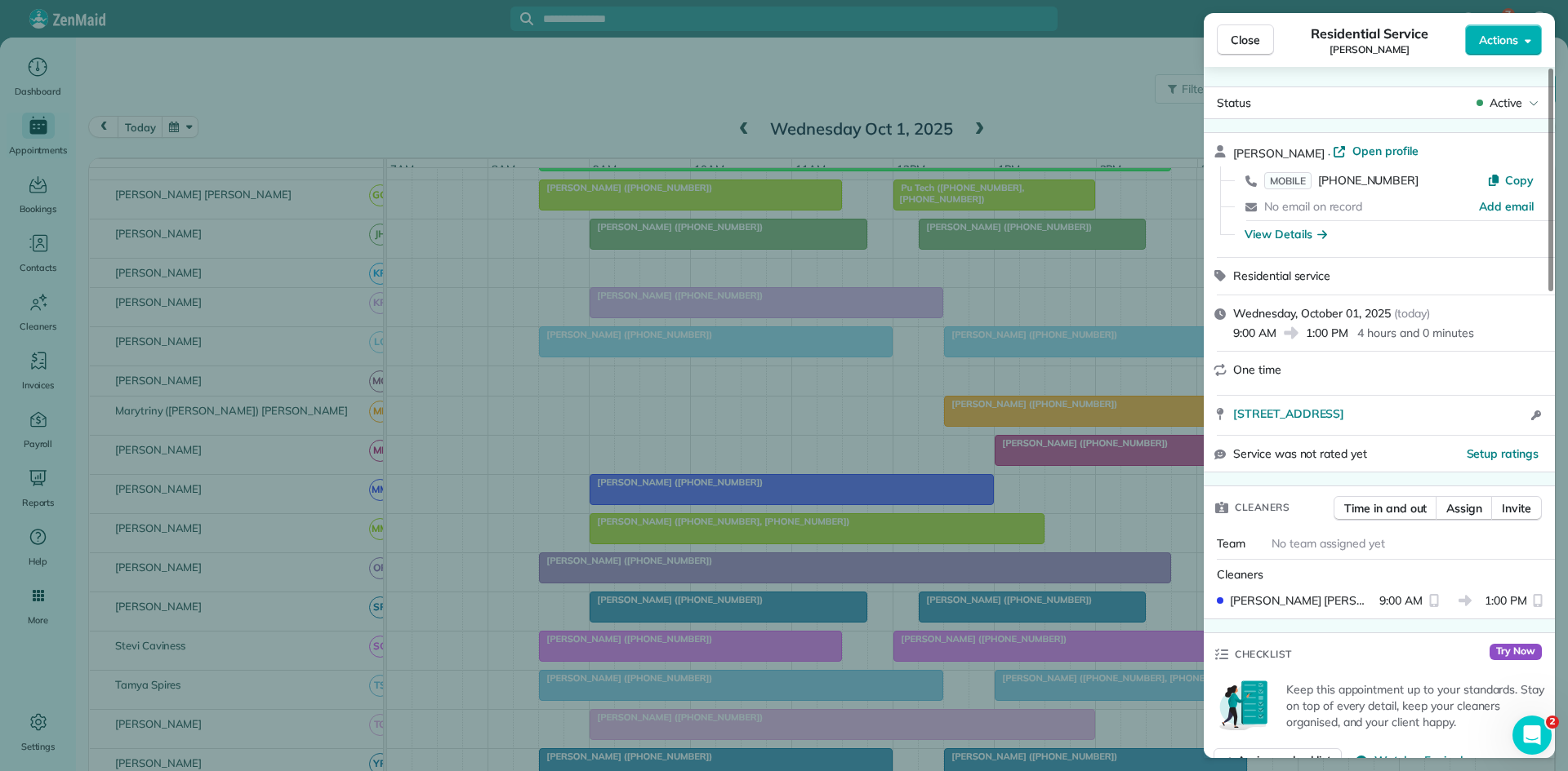
click at [621, 506] on div "Close Residential Service [PERSON_NAME] Actions Status Active [PERSON_NAME] · O…" at bounding box center [784, 385] width 1568 height 771
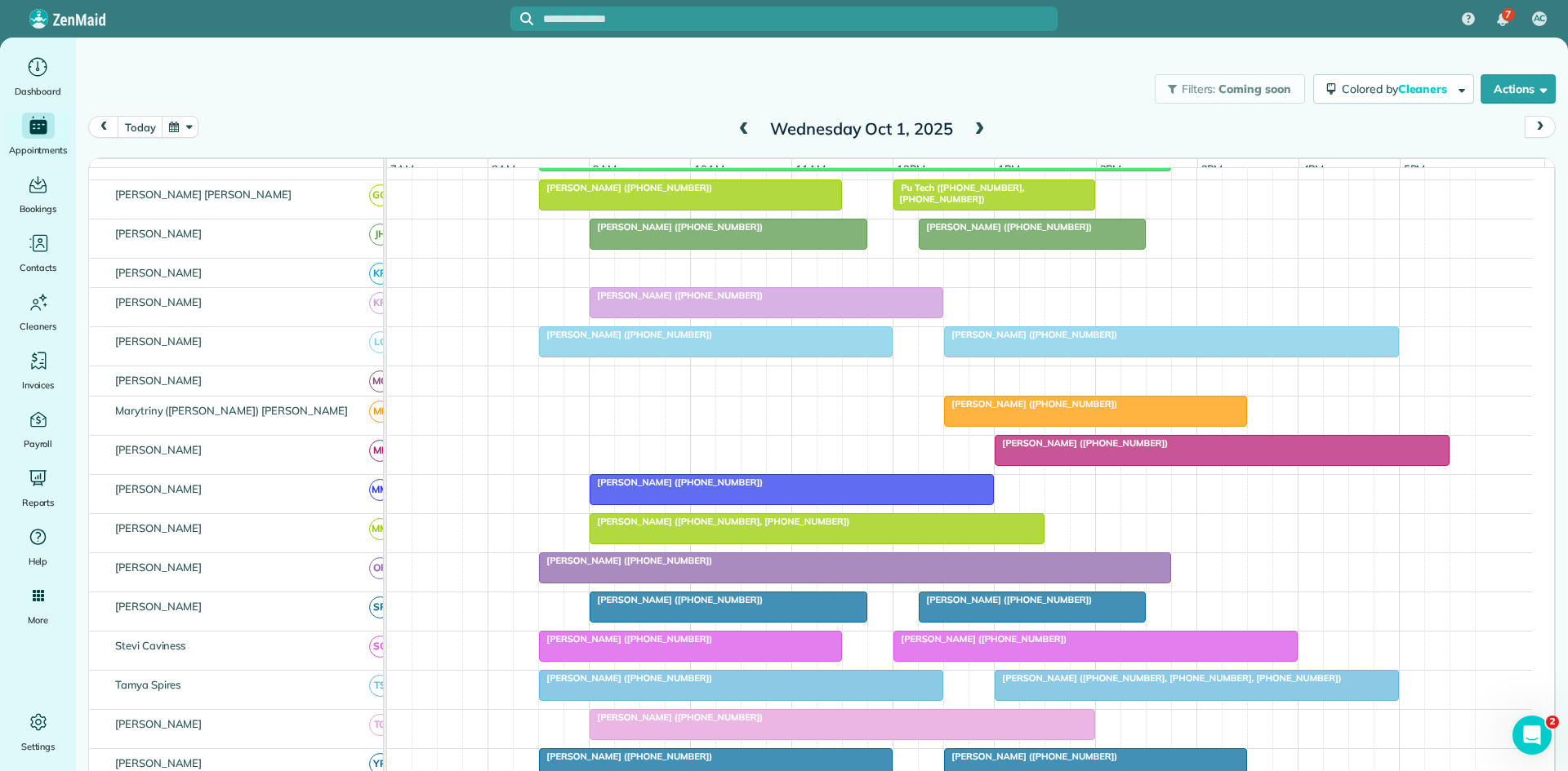
click at [663, 542] on div at bounding box center [817, 529] width 453 height 29
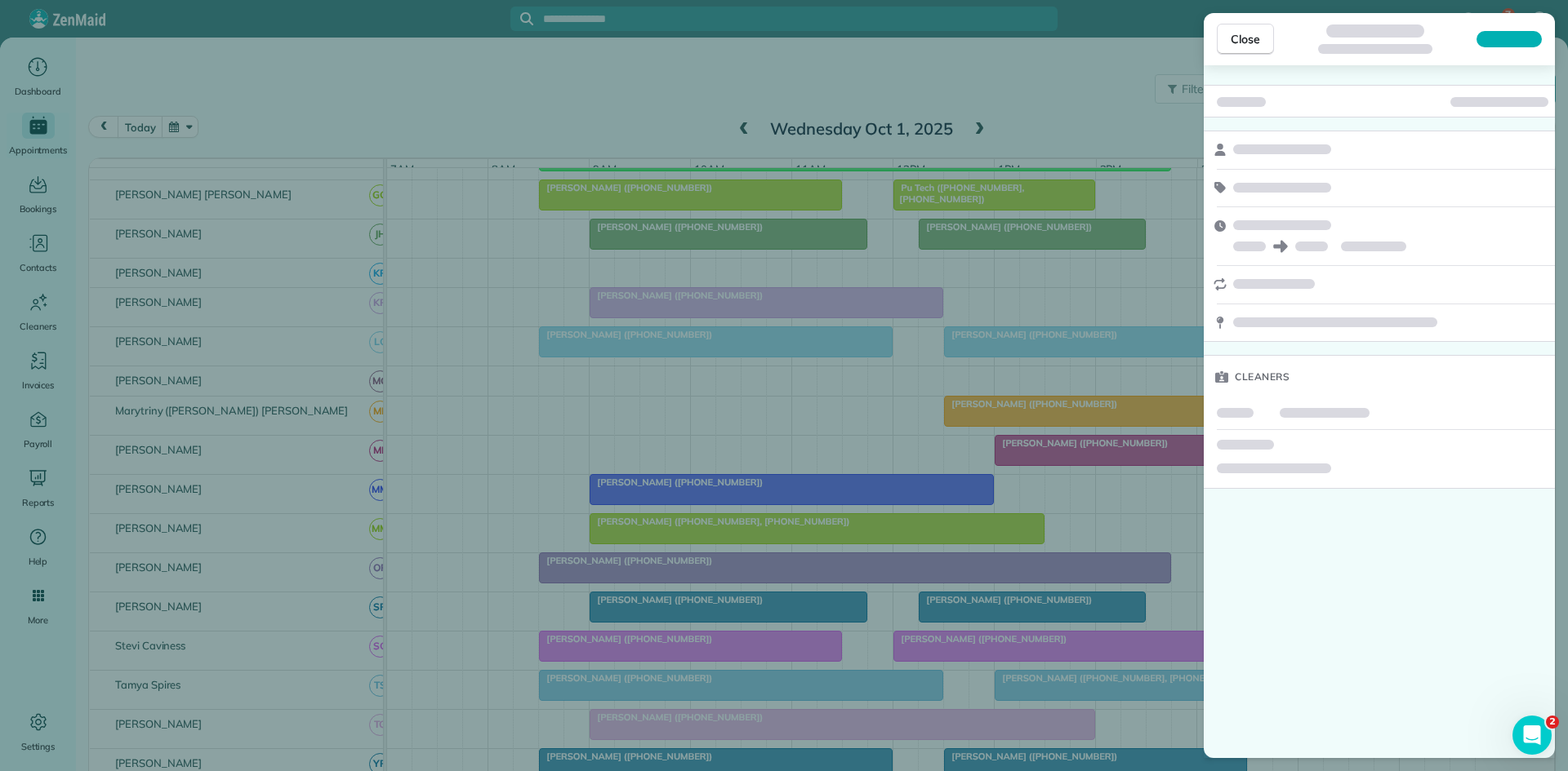
click at [663, 542] on div "Close Cleaners" at bounding box center [784, 385] width 1568 height 771
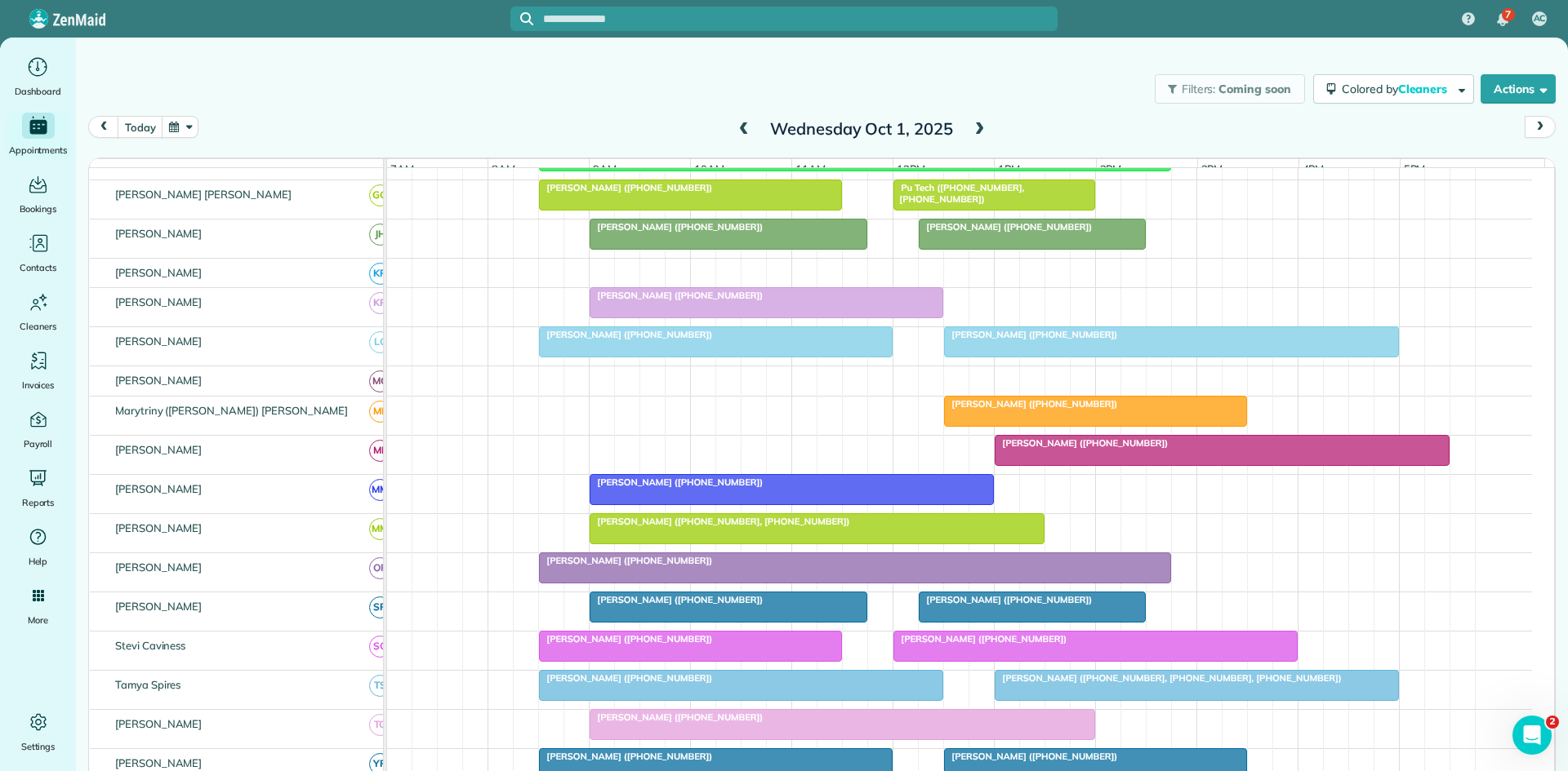
click at [655, 579] on div at bounding box center [855, 568] width 630 height 29
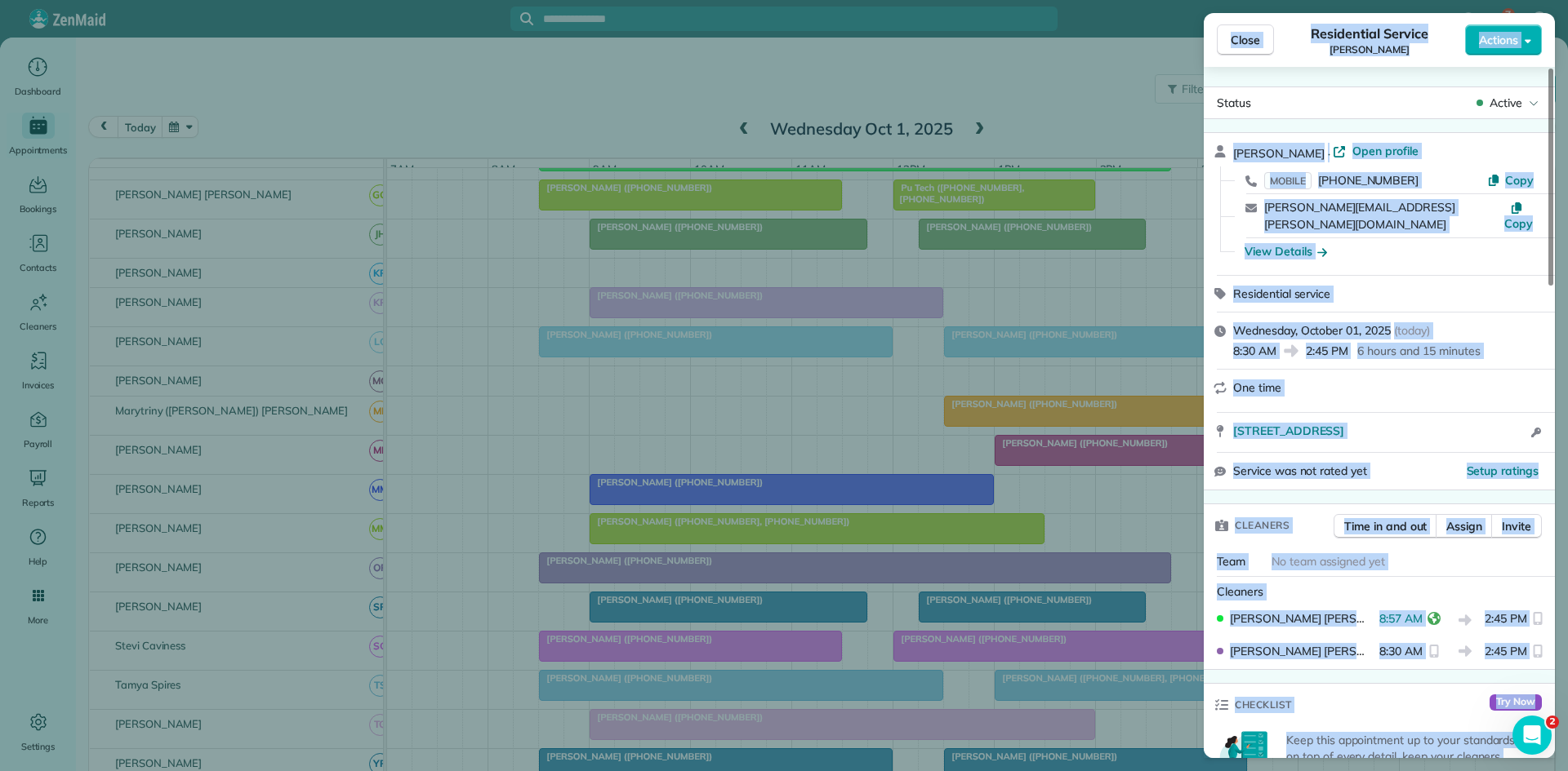
click at [661, 574] on div "Close Residential Service [PERSON_NAME] Actions Status Active [PERSON_NAME] · O…" at bounding box center [784, 385] width 1568 height 771
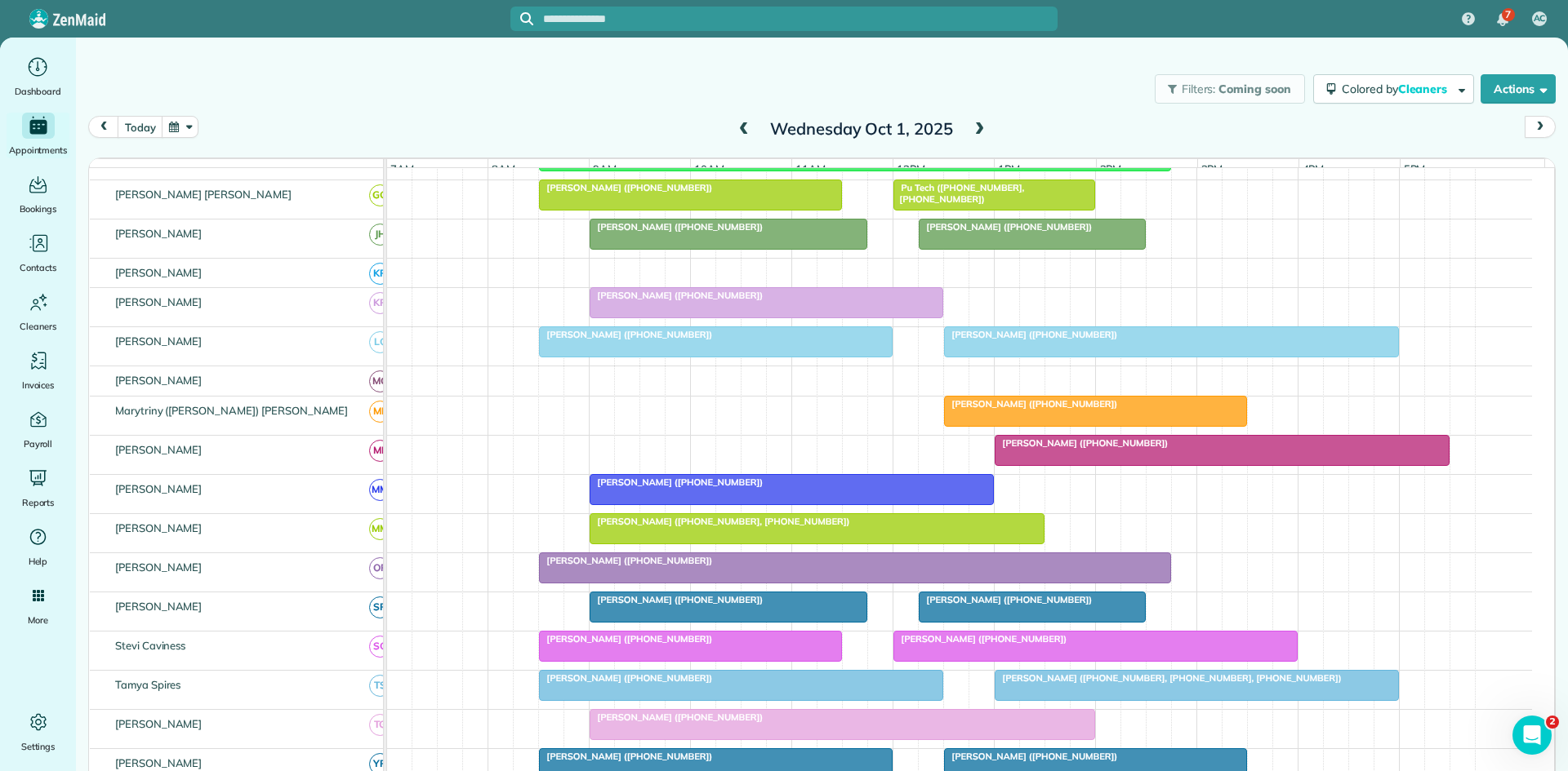
scroll to position [774, 0]
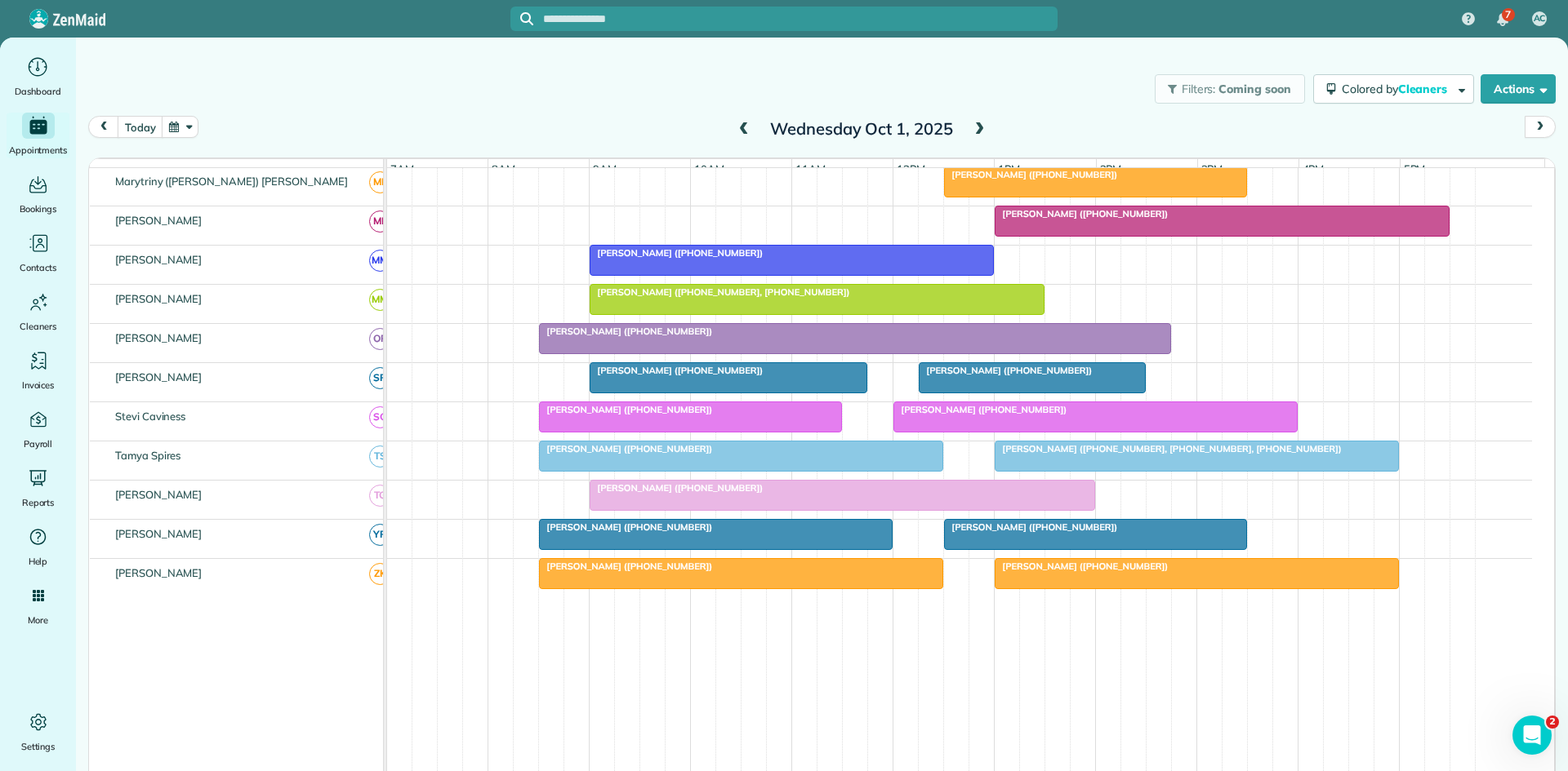
click at [634, 389] on div at bounding box center [729, 378] width 276 height 29
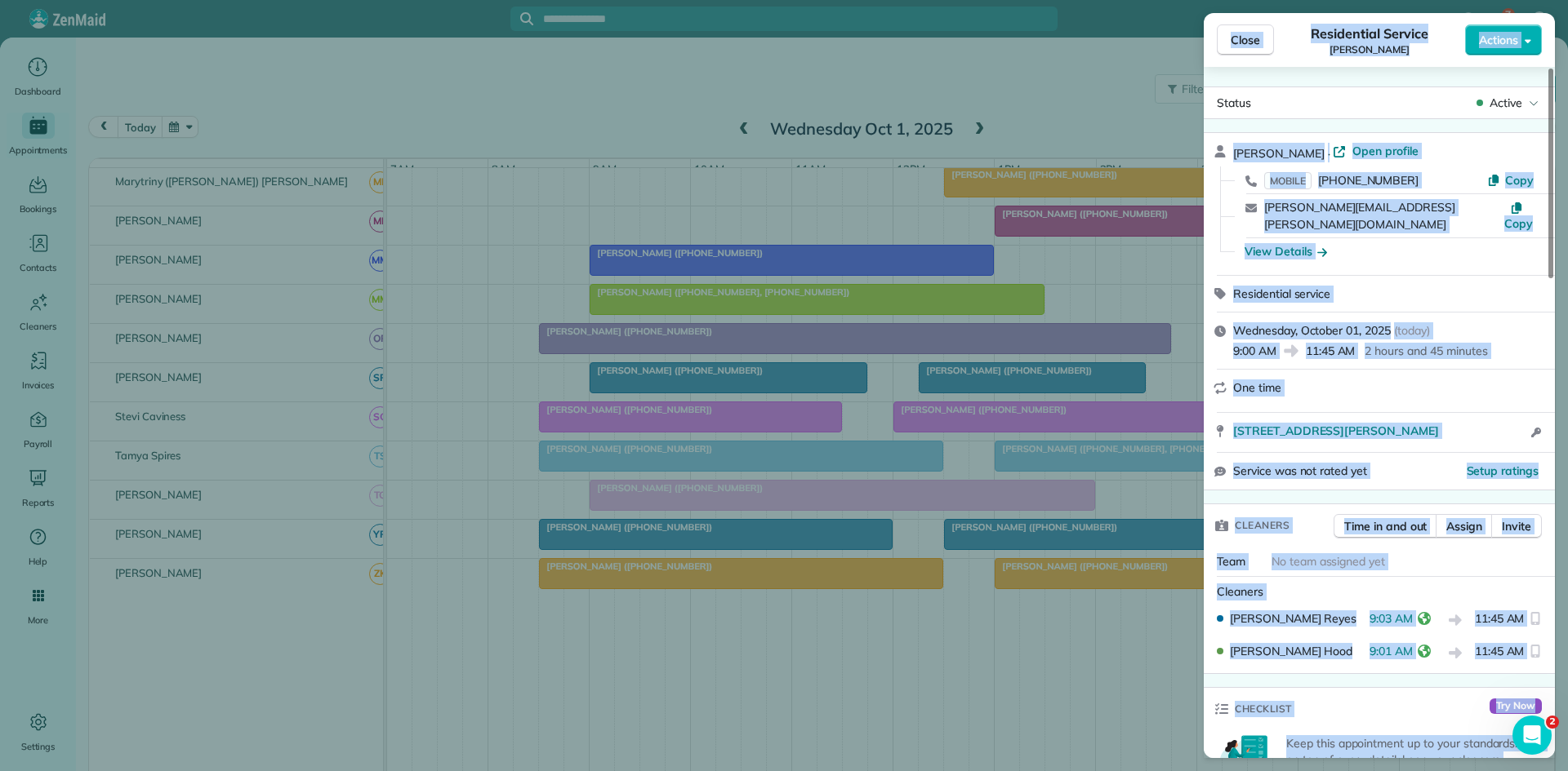
click at [727, 663] on div "Close Residential Service [PERSON_NAME] Actions Status Active [PERSON_NAME] · O…" at bounding box center [784, 385] width 1568 height 771
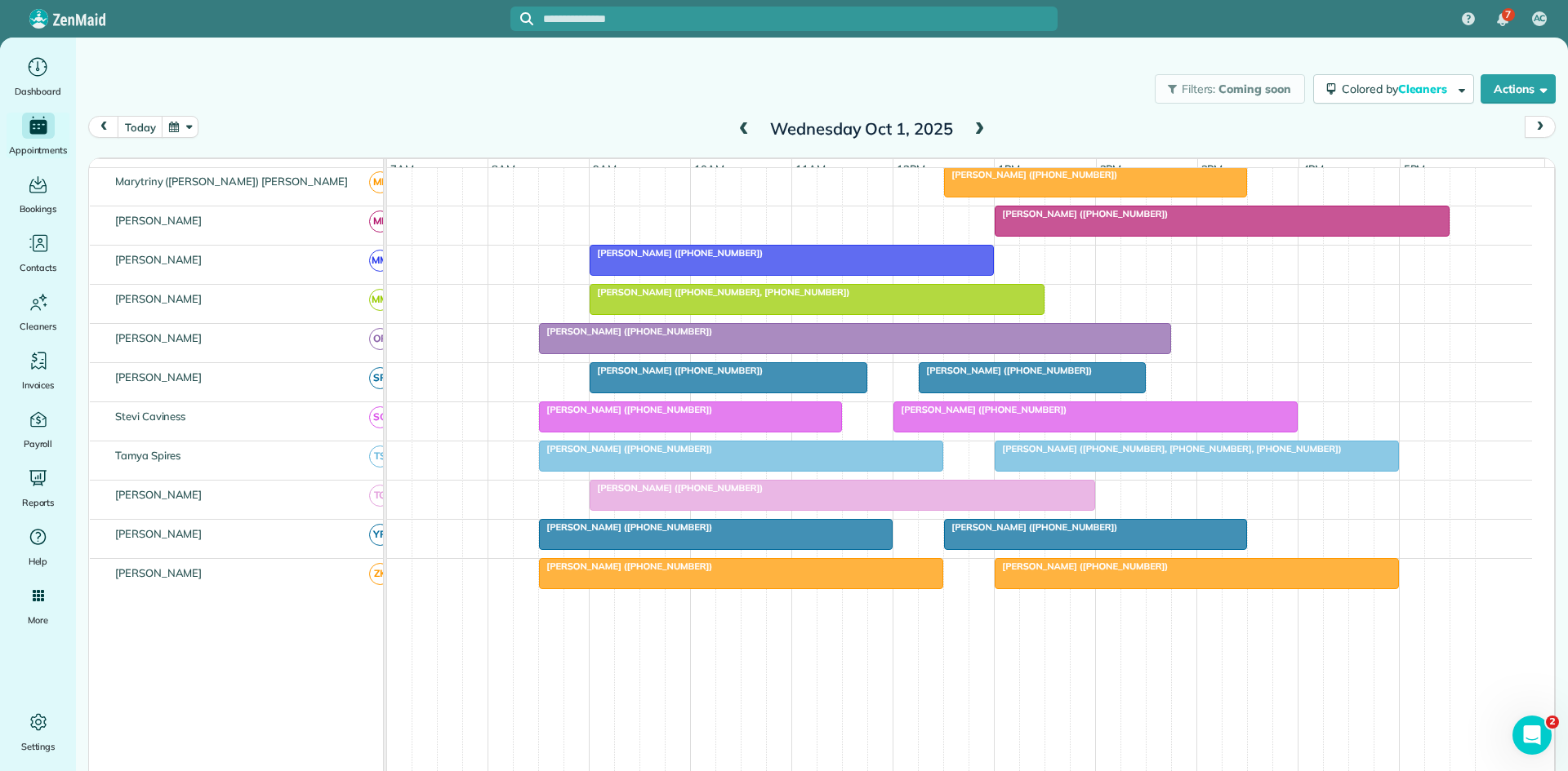
click at [455, 502] on div "[PERSON_NAME] ([PHONE_NUMBER])" at bounding box center [959, 499] width 1145 height 38
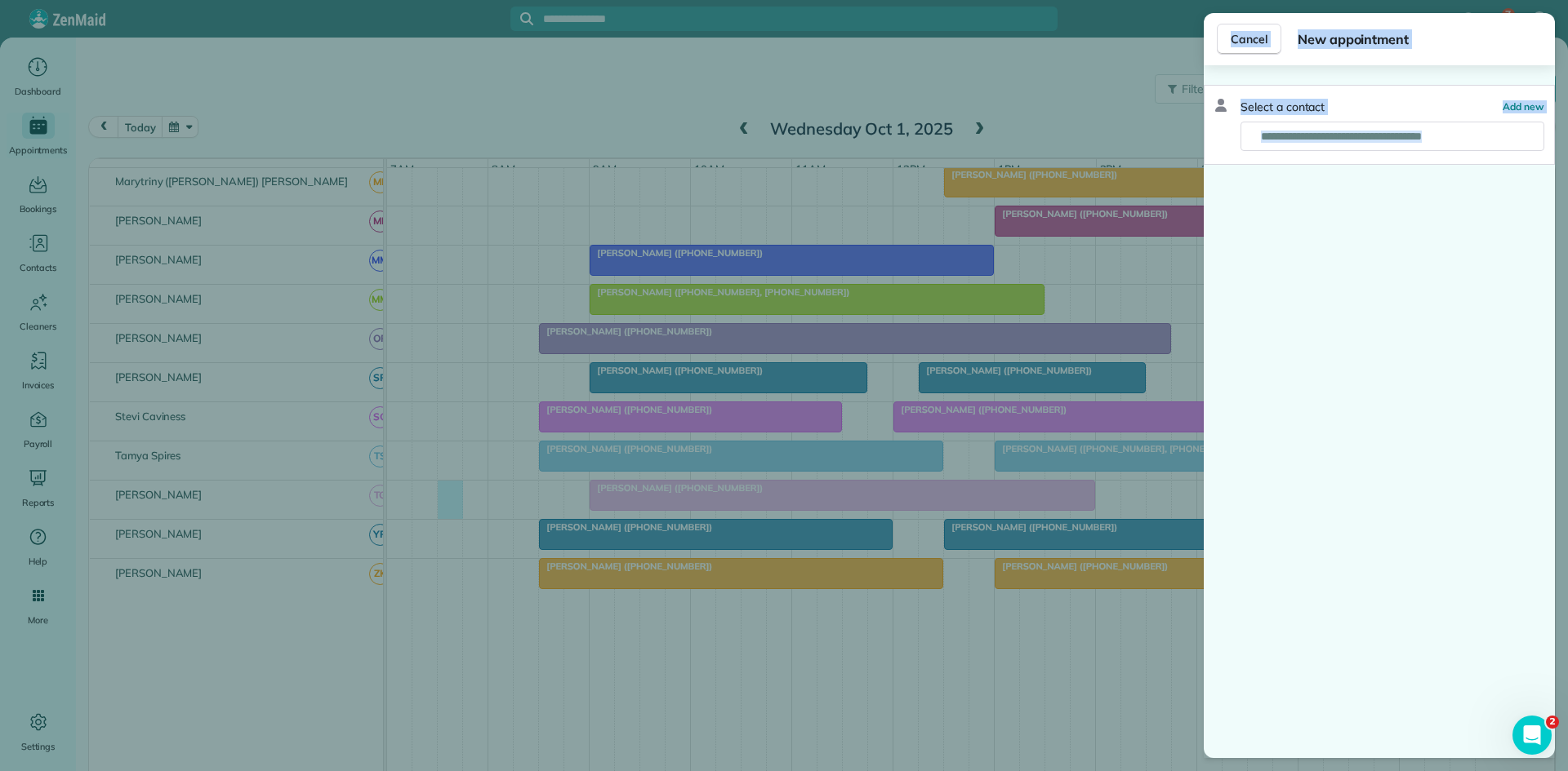
click at [585, 419] on div "Cancel New appointment Select a contact Add new" at bounding box center [784, 385] width 1568 height 771
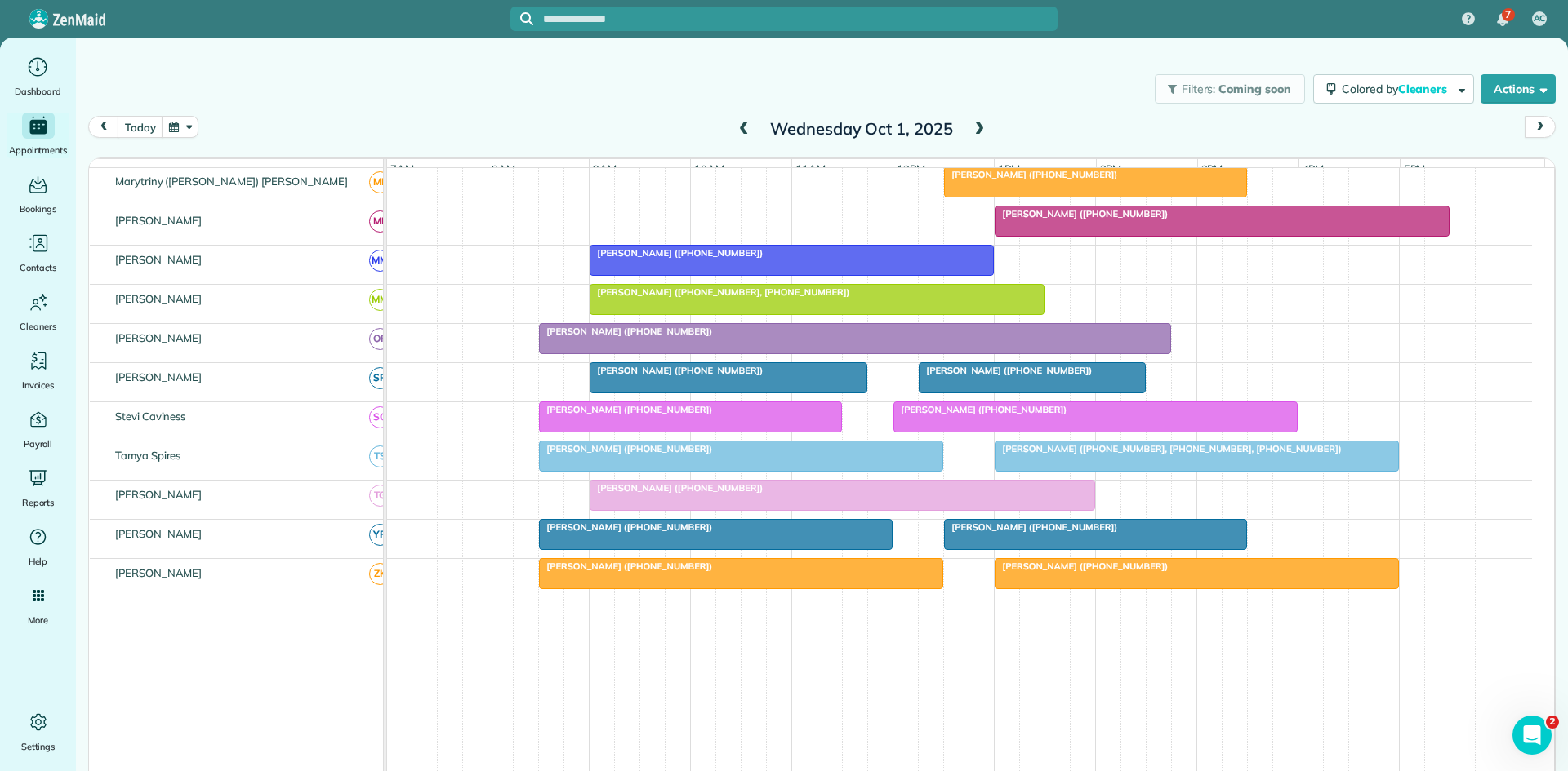
click at [621, 389] on div at bounding box center [729, 378] width 276 height 29
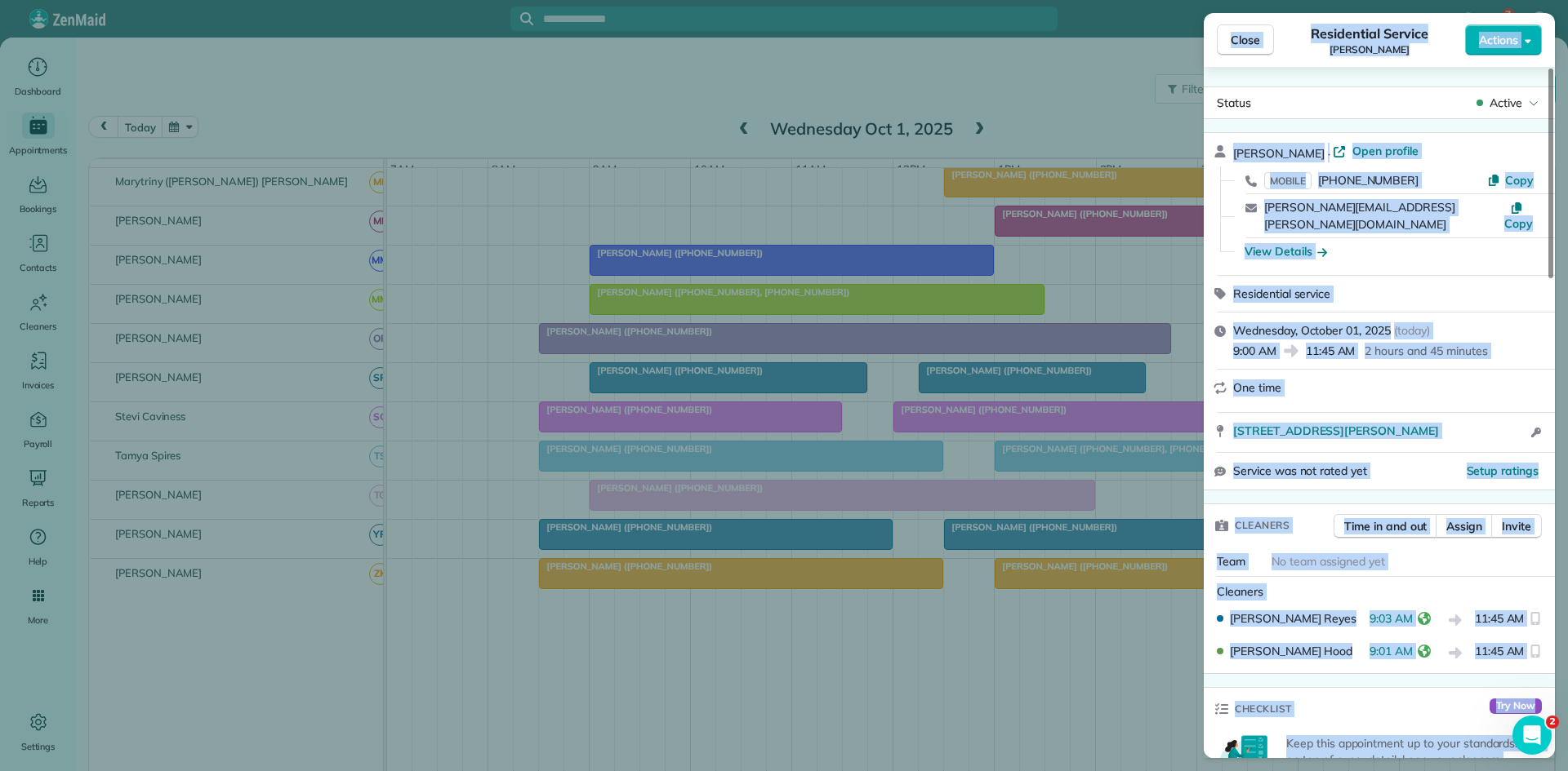
click at [1326, 612] on div "[PERSON_NAME] 9:03 AM 11:45 AM" at bounding box center [1379, 620] width 339 height 33
click at [1335, 611] on div "[PERSON_NAME]" at bounding box center [1293, 618] width 153 height 17
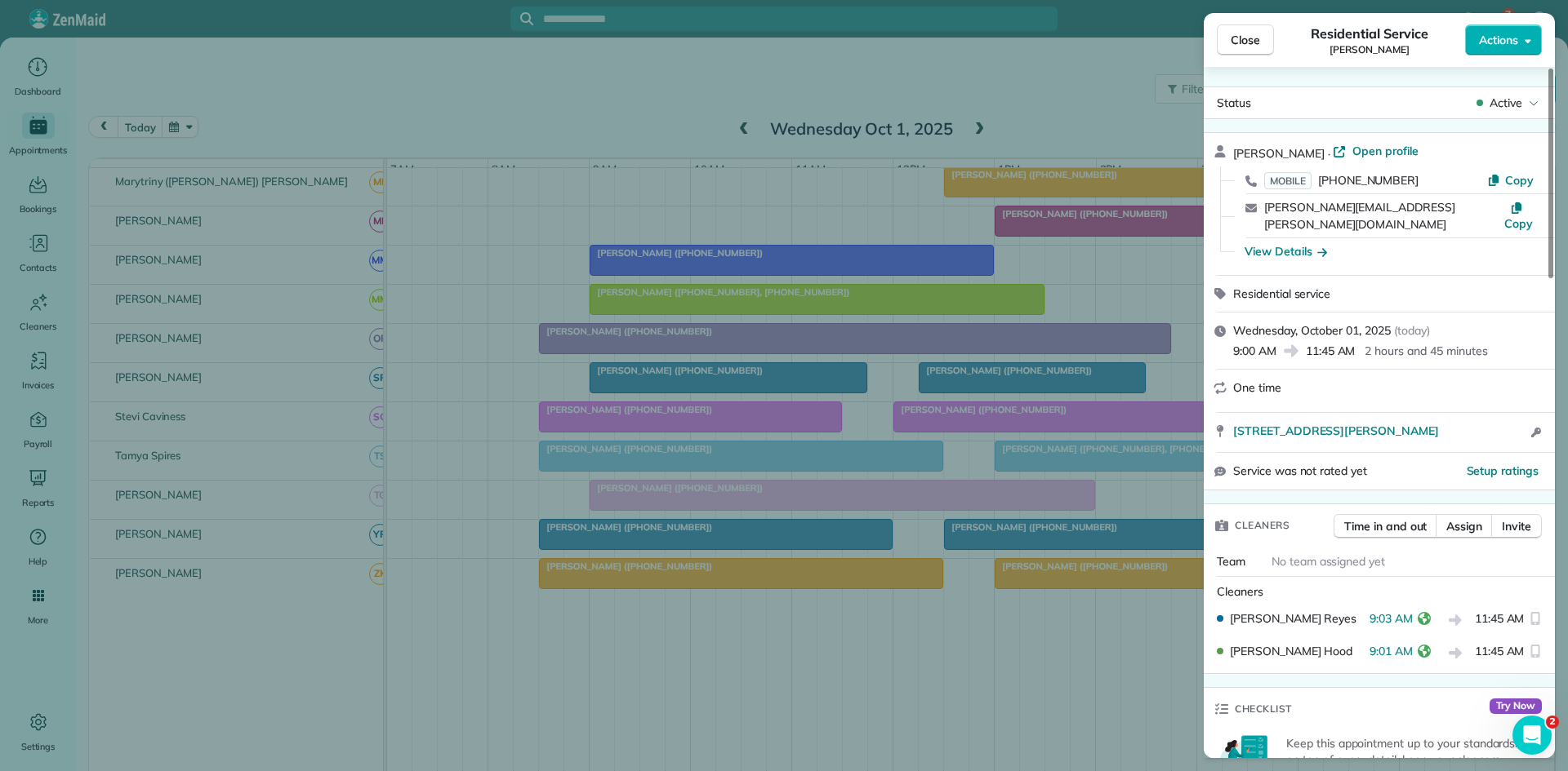
click at [1335, 611] on div "[PERSON_NAME]" at bounding box center [1293, 618] width 153 height 17
click at [583, 545] on div "Close Residential Service [PERSON_NAME] Actions Status Active [PERSON_NAME] · O…" at bounding box center [784, 385] width 1568 height 771
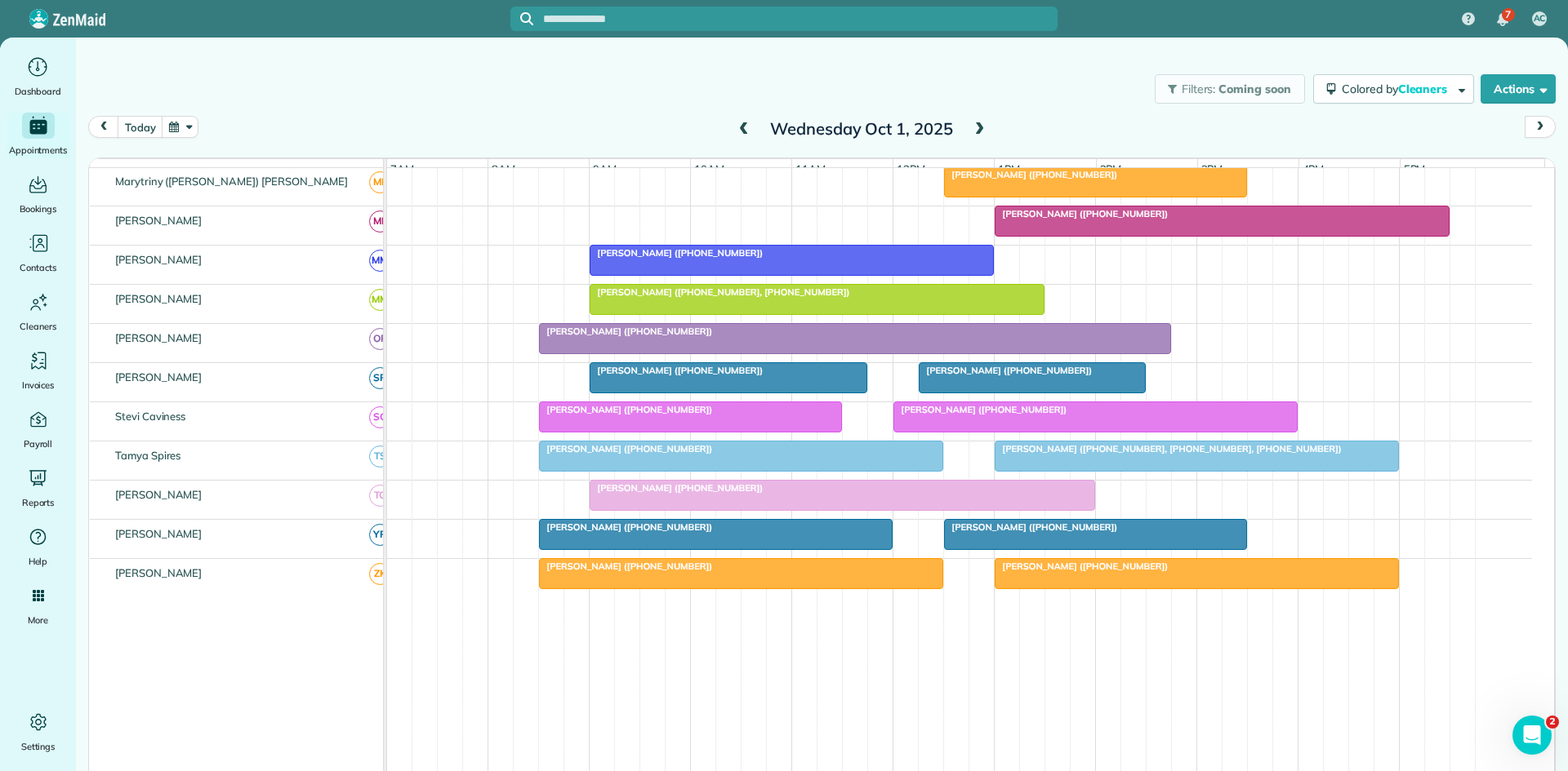
click at [621, 415] on div "[PERSON_NAME] ([PHONE_NUMBER])" at bounding box center [690, 409] width 293 height 12
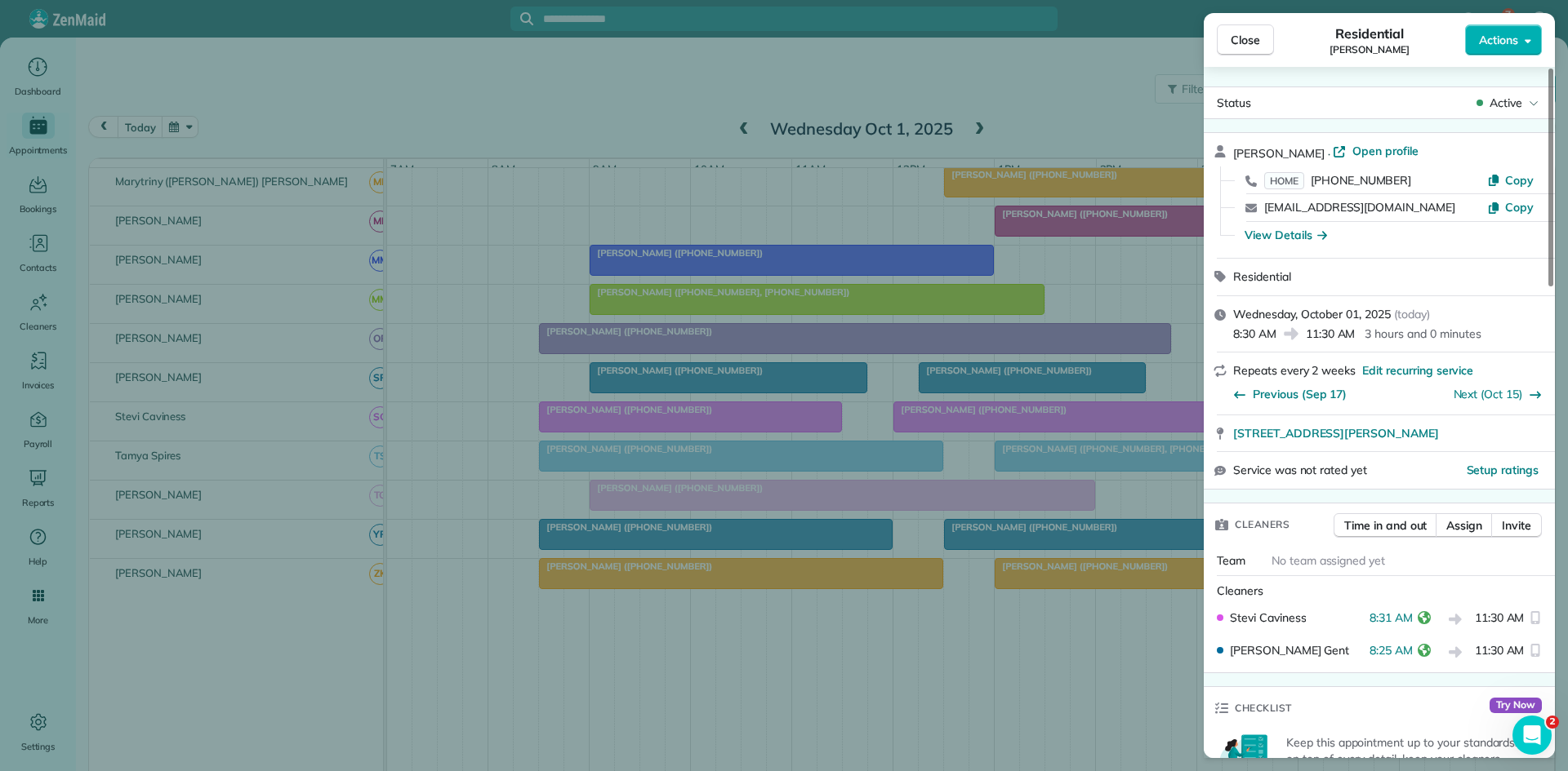
click at [521, 581] on div "Close Residential [PERSON_NAME] Actions Status Active [PERSON_NAME] · Open prof…" at bounding box center [784, 385] width 1568 height 771
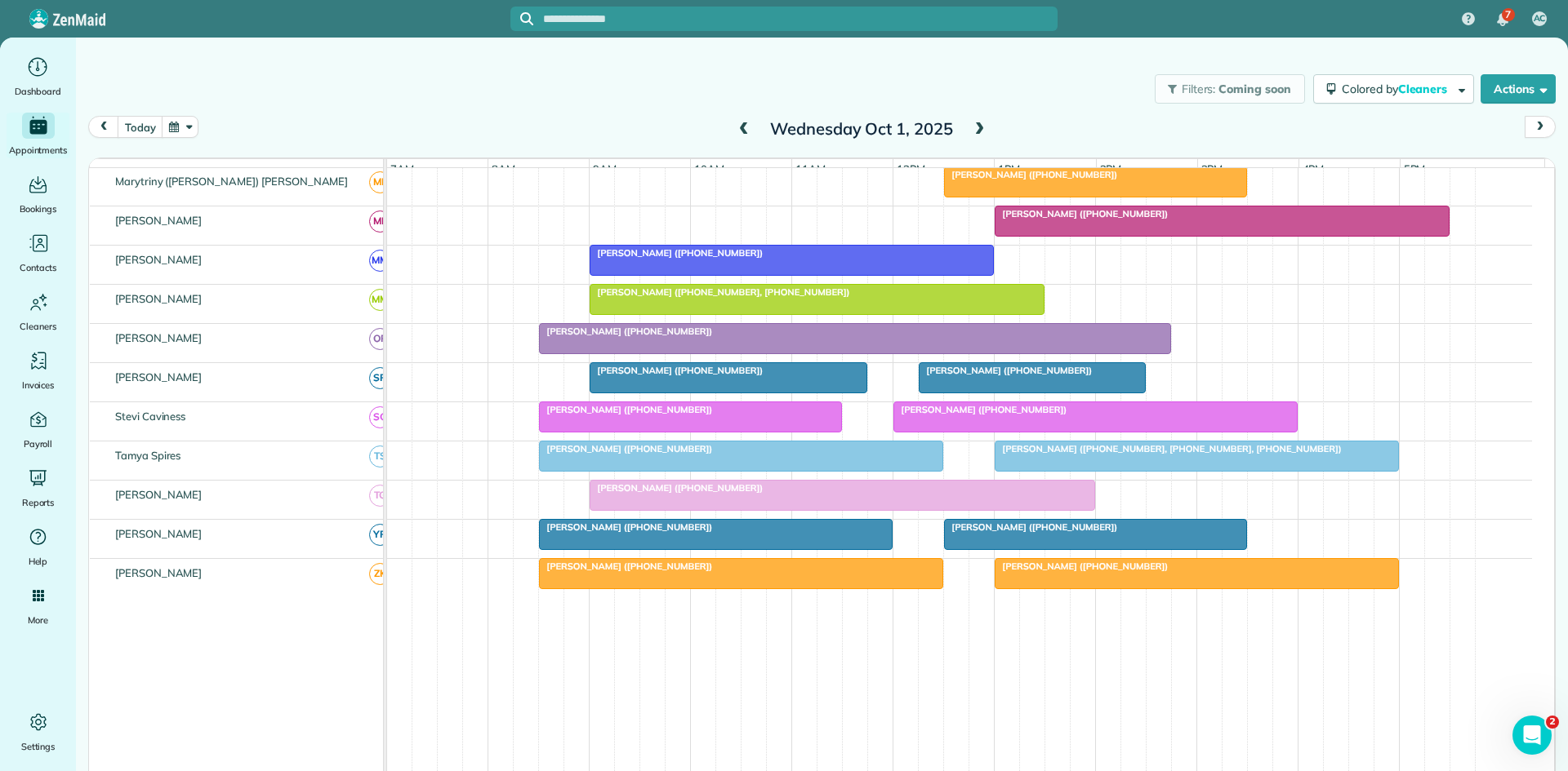
click at [585, 455] on span "[PERSON_NAME] ([PHONE_NUMBER])" at bounding box center [625, 449] width 175 height 12
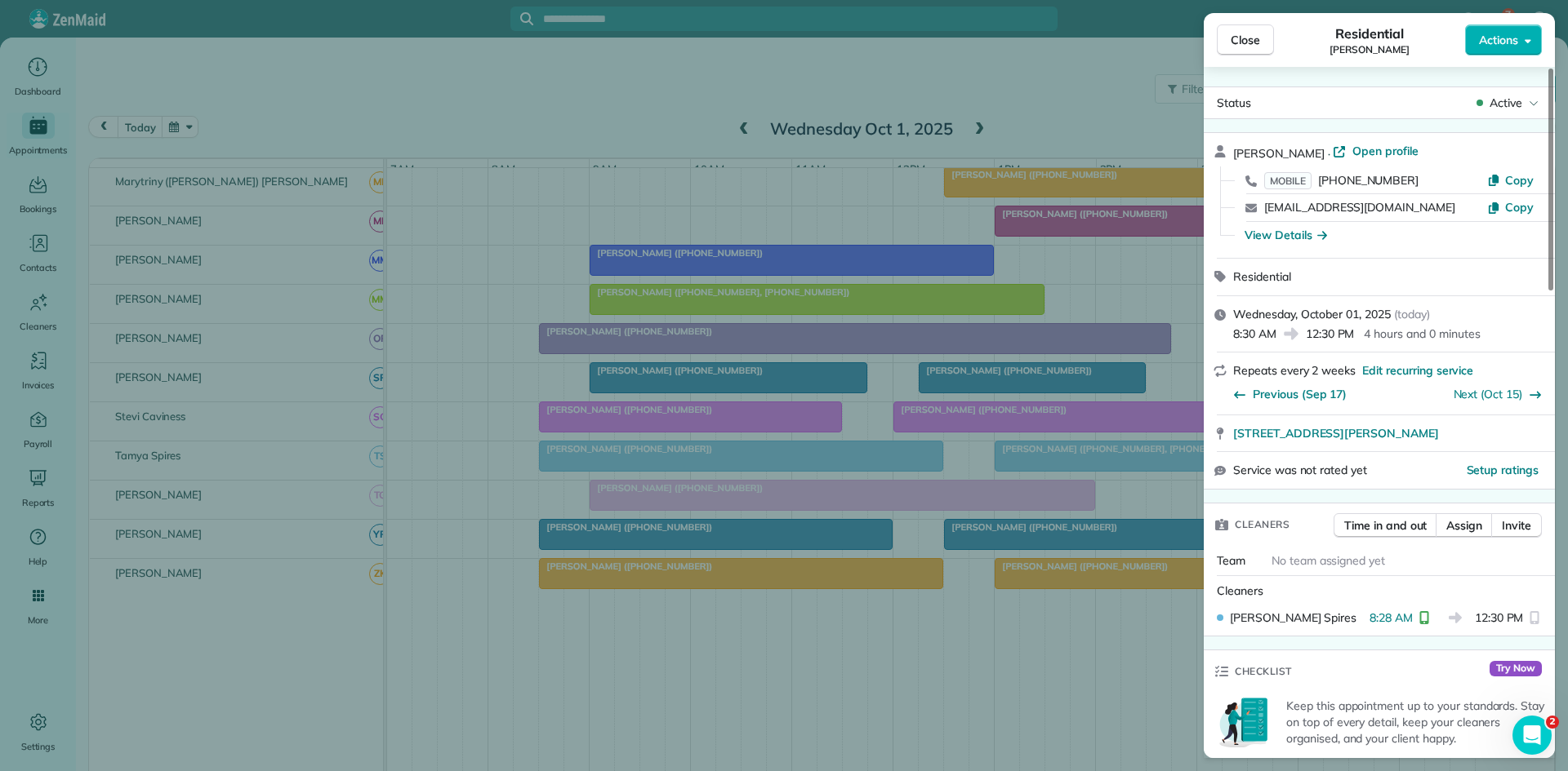
click at [416, 408] on div "Close Residential [PERSON_NAME] Actions Status Active [PERSON_NAME] · Open prof…" at bounding box center [784, 385] width 1568 height 771
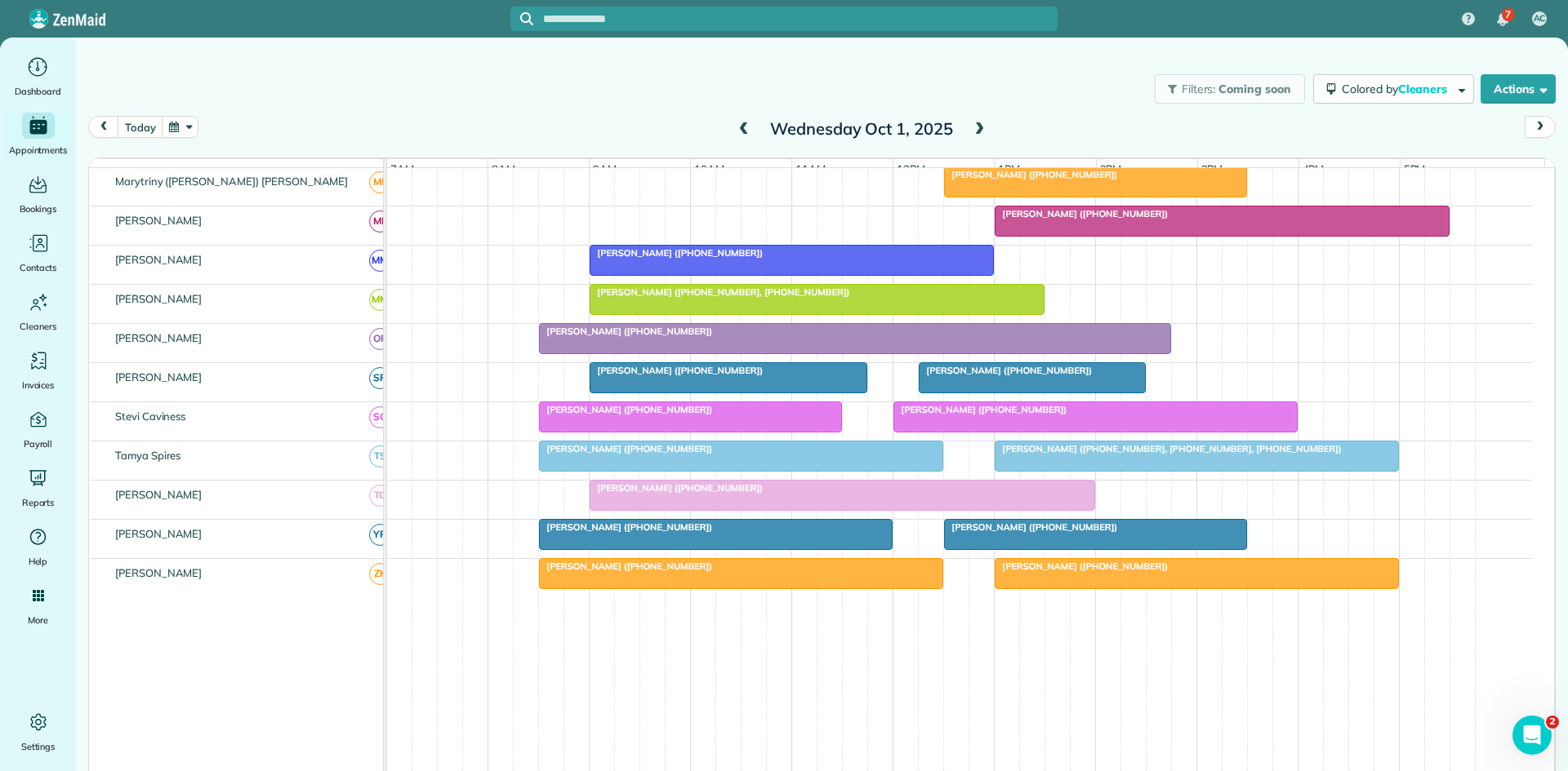
click at [627, 494] on span "[PERSON_NAME] ([PHONE_NUMBER])" at bounding box center [676, 488] width 175 height 12
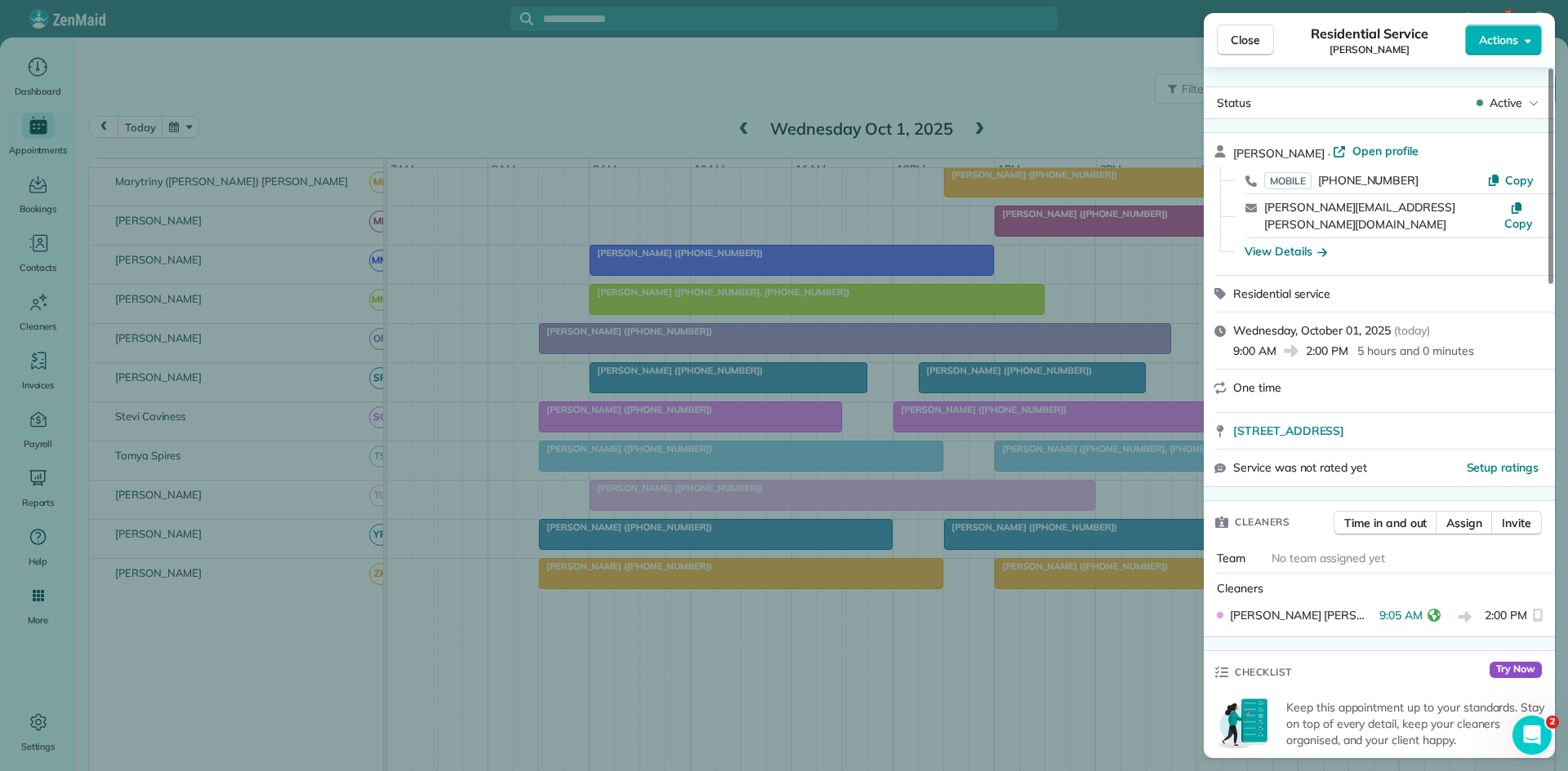
click at [552, 432] on div "Close Residential Service [PERSON_NAME] Actions Status Active [PERSON_NAME] · O…" at bounding box center [784, 385] width 1568 height 771
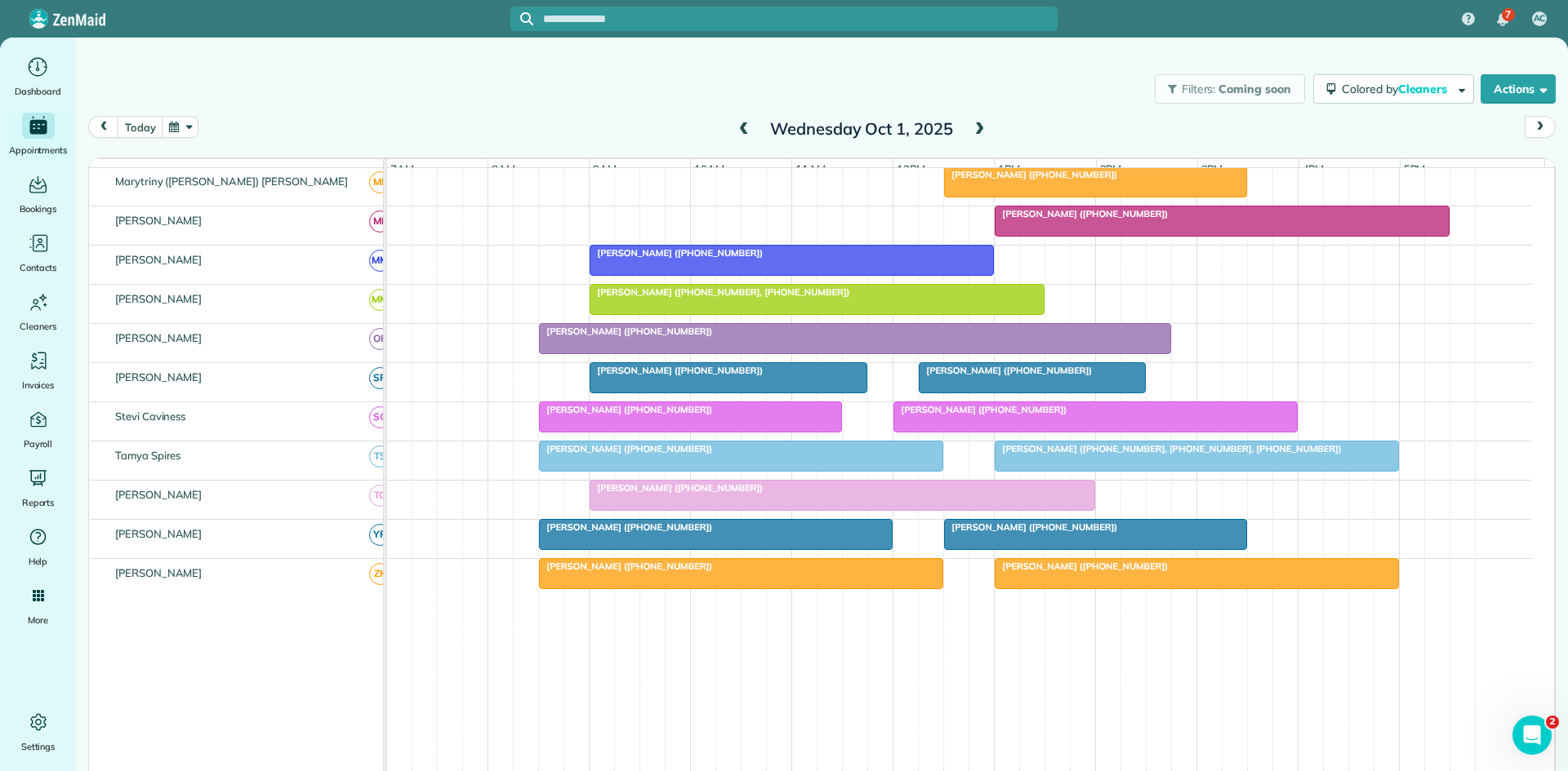
click at [605, 533] on span "[PERSON_NAME] ([PHONE_NUMBER])" at bounding box center [625, 527] width 175 height 12
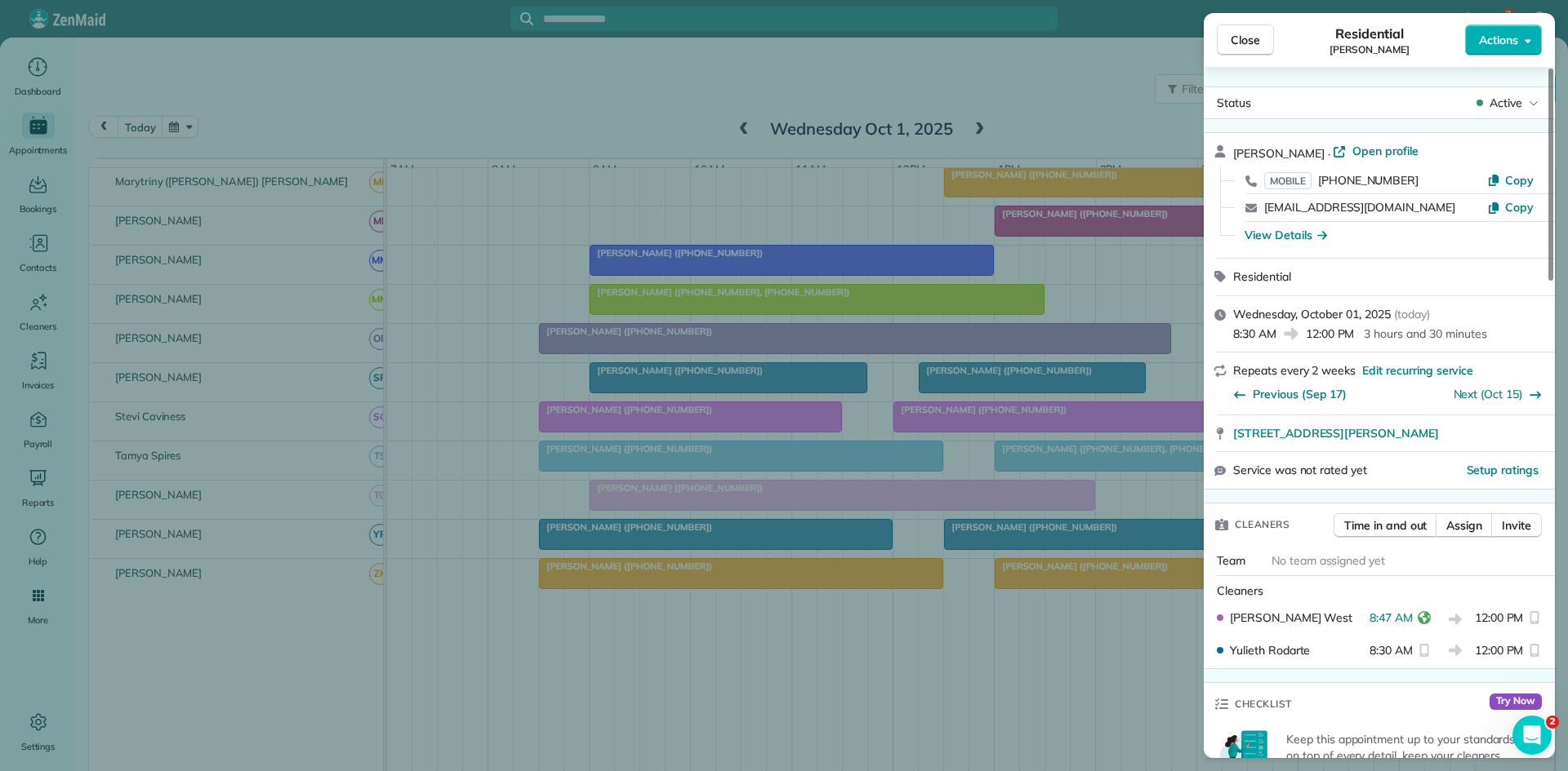
click at [601, 525] on div "Close Residential [PERSON_NAME] Actions Status Active [PERSON_NAME] · Open prof…" at bounding box center [784, 385] width 1568 height 771
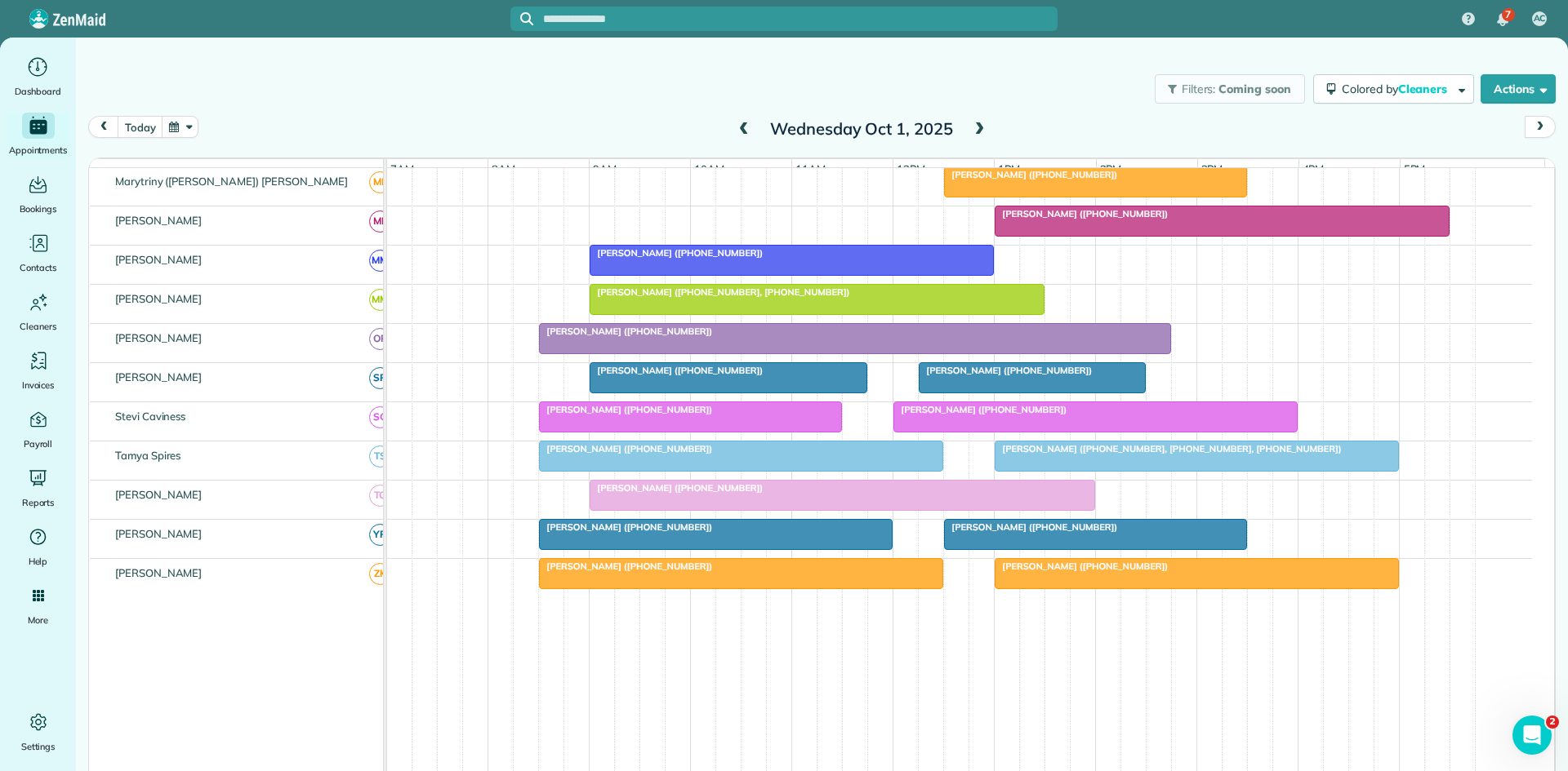
click at [592, 337] on span "[PERSON_NAME] ([PHONE_NUMBER])" at bounding box center [625, 332] width 175 height 12
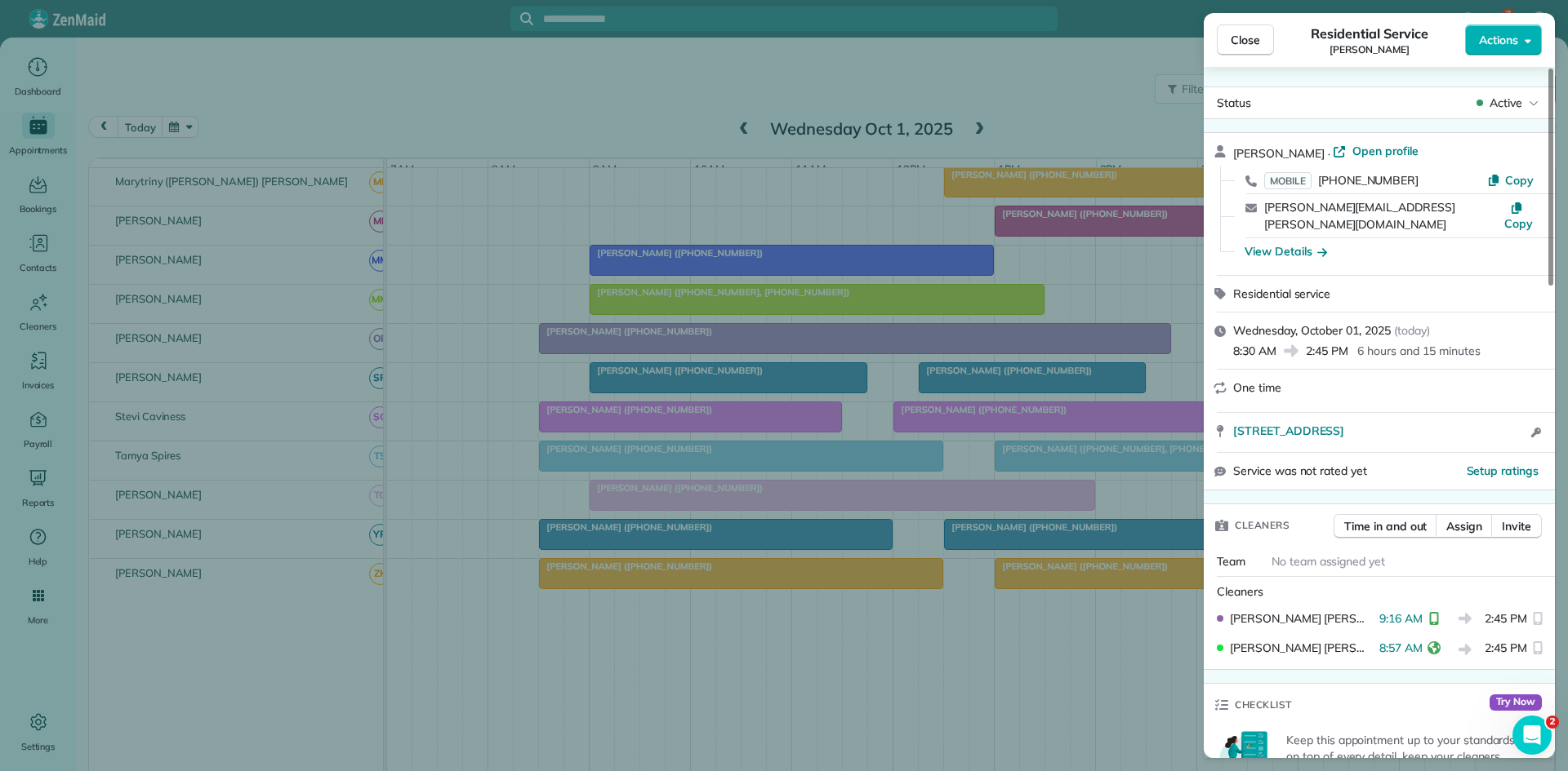
click at [687, 373] on div "Close Residential Service [PERSON_NAME] Actions Status Active [PERSON_NAME] · O…" at bounding box center [784, 385] width 1568 height 771
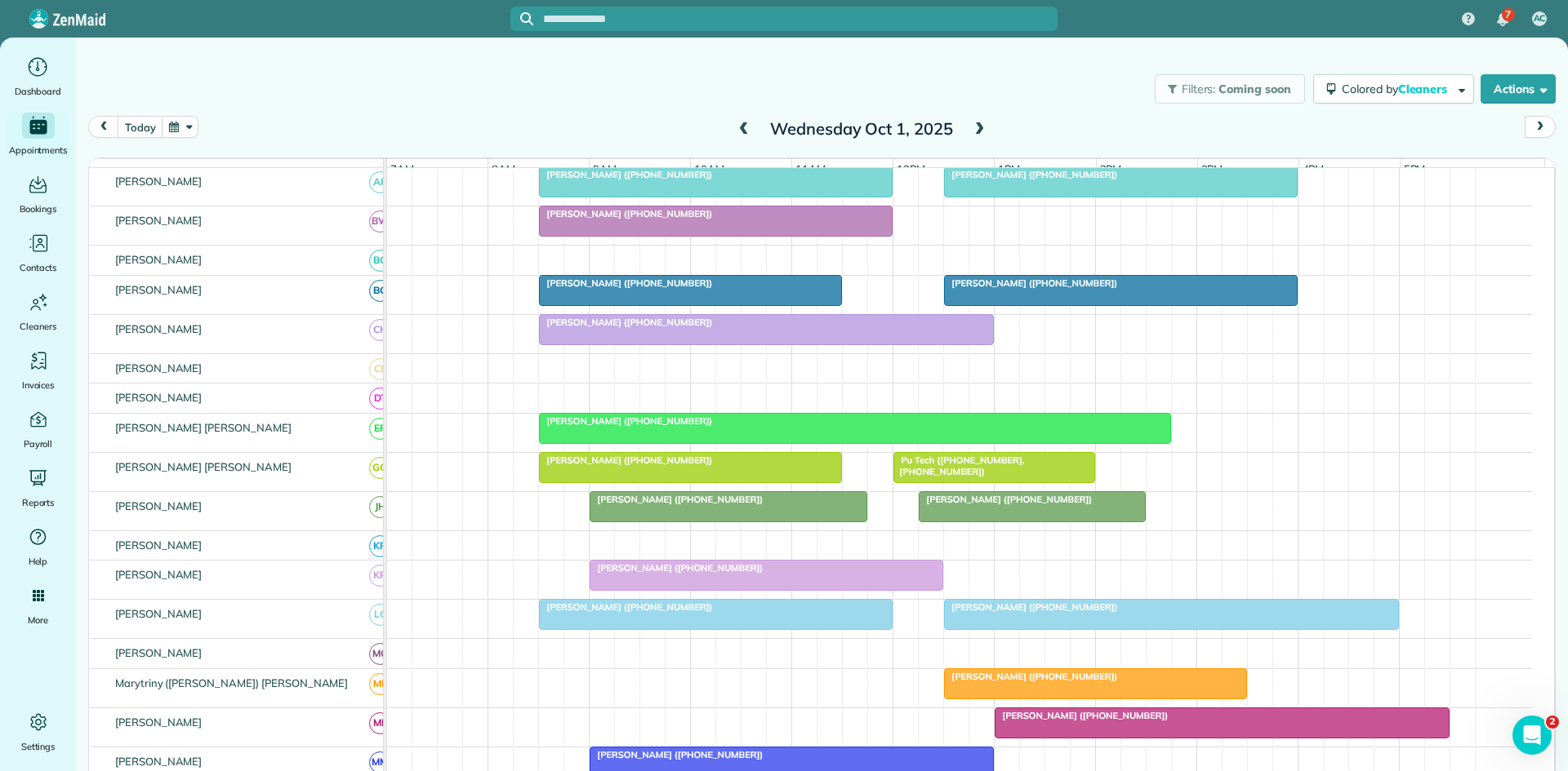
scroll to position [544, 0]
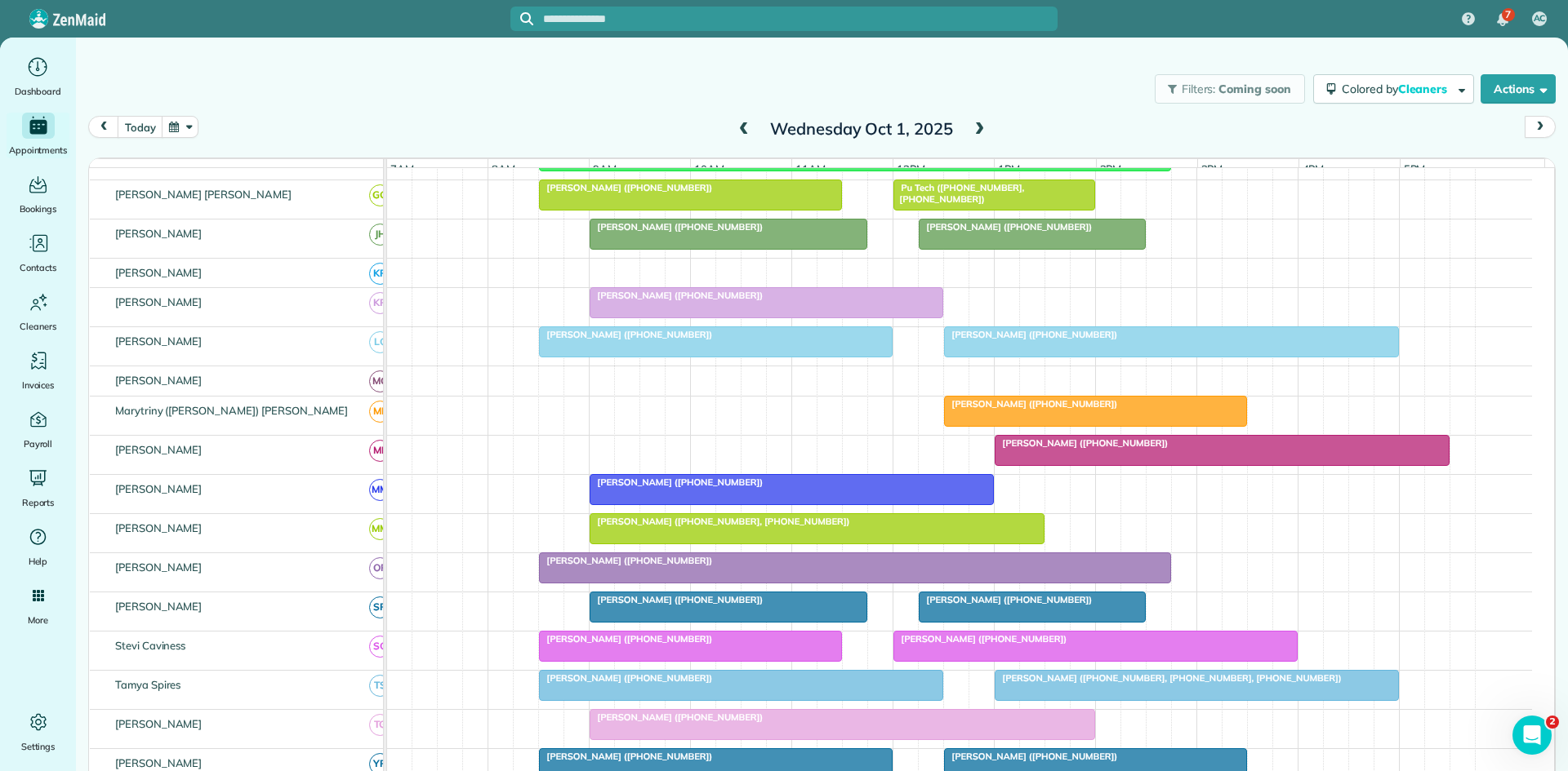
click at [694, 488] on span "[PERSON_NAME] ([PHONE_NUMBER])" at bounding box center [676, 482] width 175 height 12
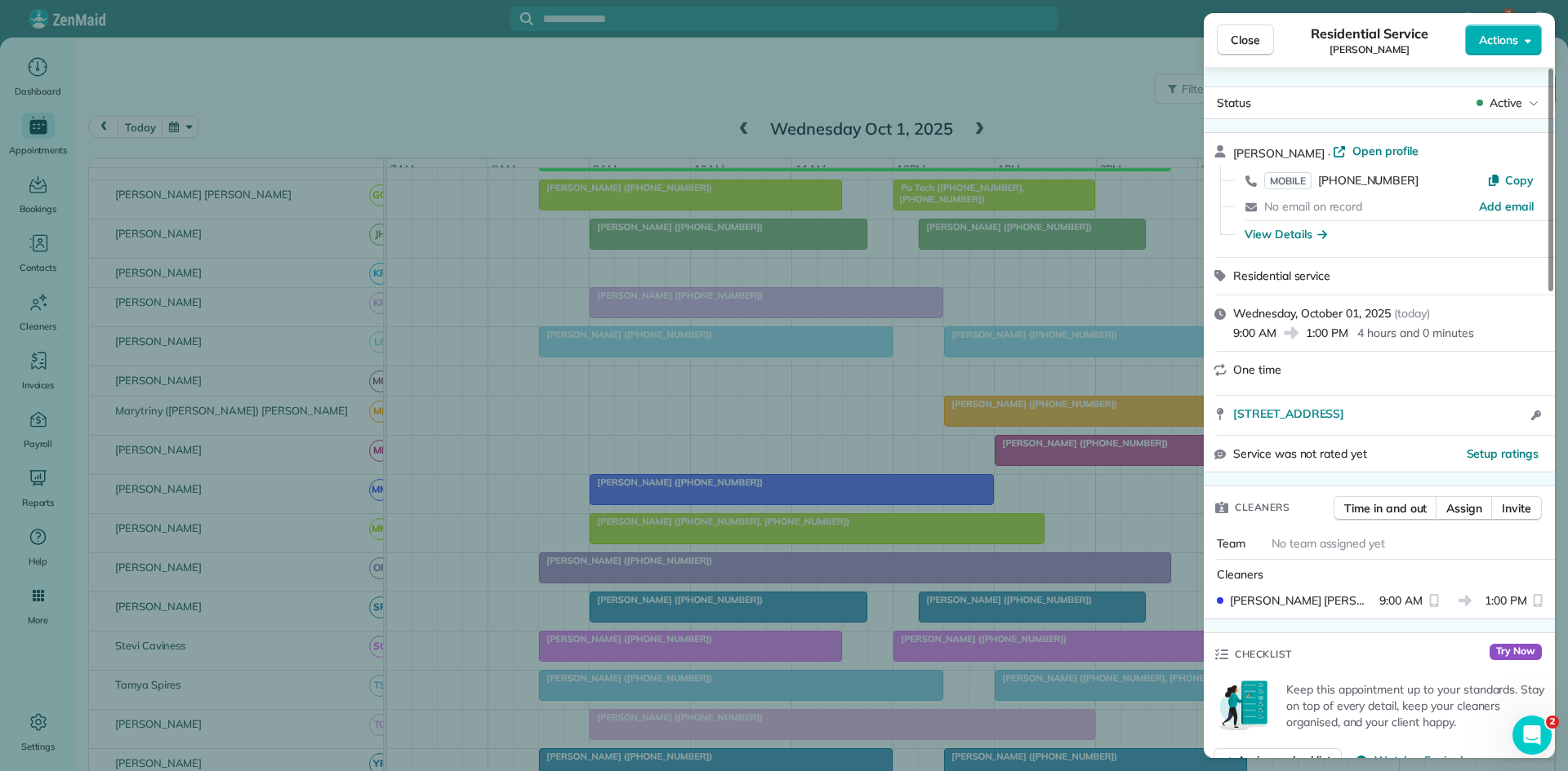
click at [755, 465] on div "Close Residential Service [PERSON_NAME] Actions Status Active [PERSON_NAME] · O…" at bounding box center [784, 385] width 1568 height 771
